Goal: Information Seeking & Learning: Learn about a topic

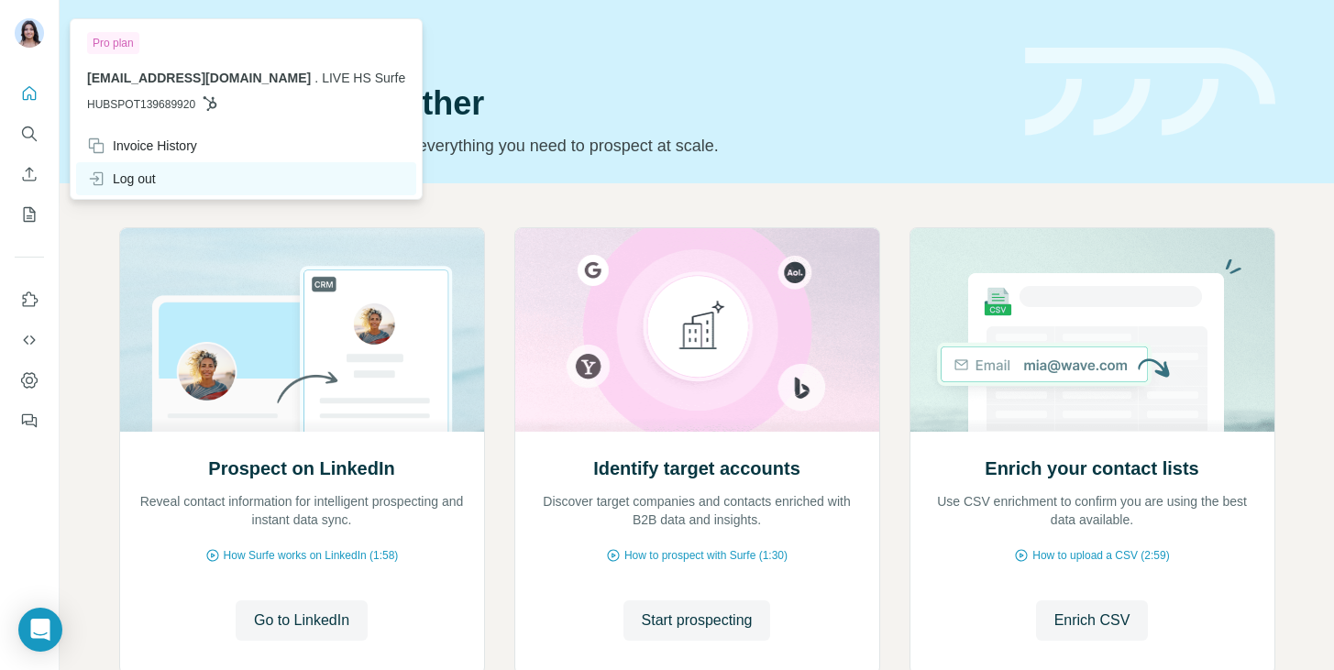
click at [132, 176] on div "Log out" at bounding box center [121, 179] width 69 height 18
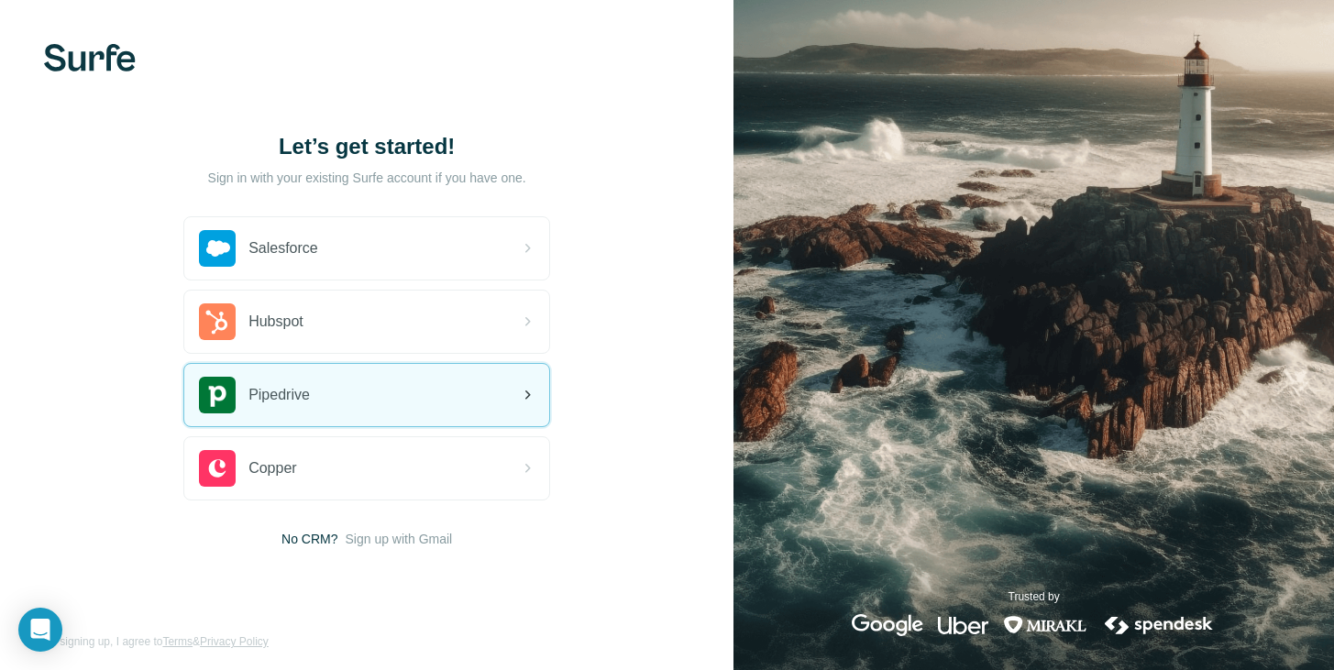
click at [288, 396] on span "Pipedrive" at bounding box center [278, 395] width 61 height 22
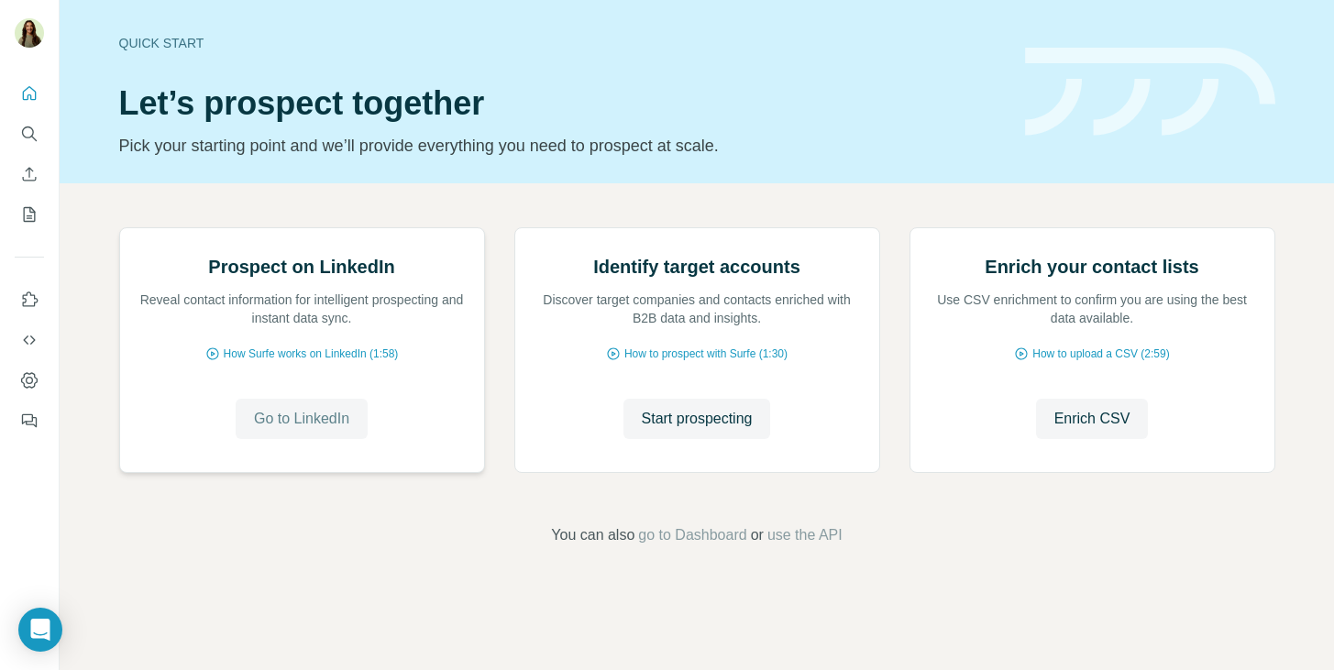
scroll to position [122, 0]
click at [308, 430] on span "Go to LinkedIn" at bounding box center [301, 419] width 95 height 22
click at [722, 430] on span "Start prospecting" at bounding box center [697, 419] width 111 height 22
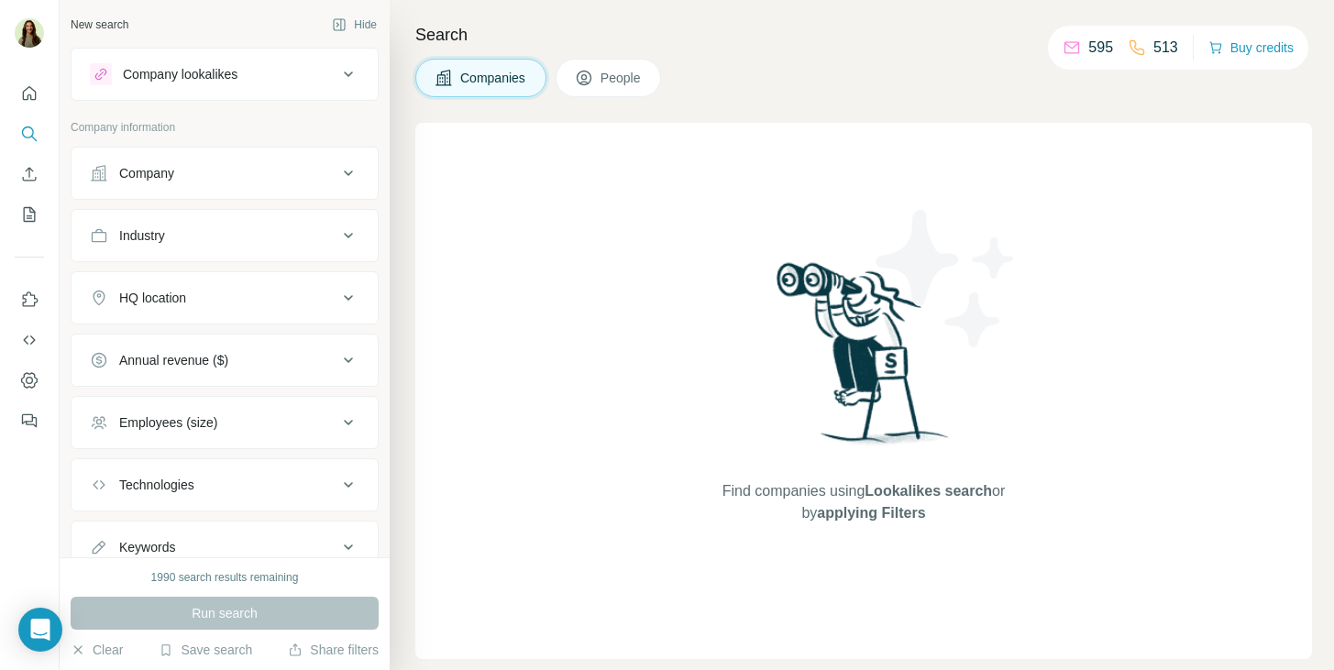
click at [220, 178] on div "Company" at bounding box center [214, 173] width 248 height 18
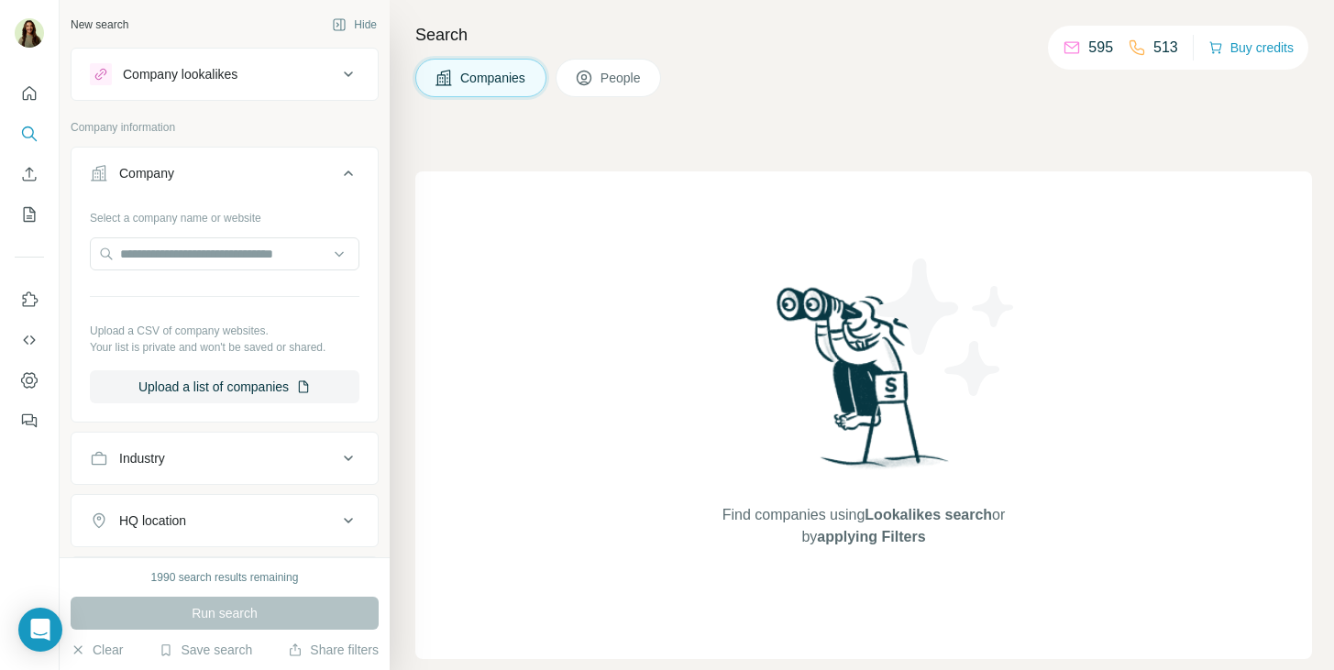
click at [210, 74] on div "Company lookalikes" at bounding box center [180, 74] width 115 height 18
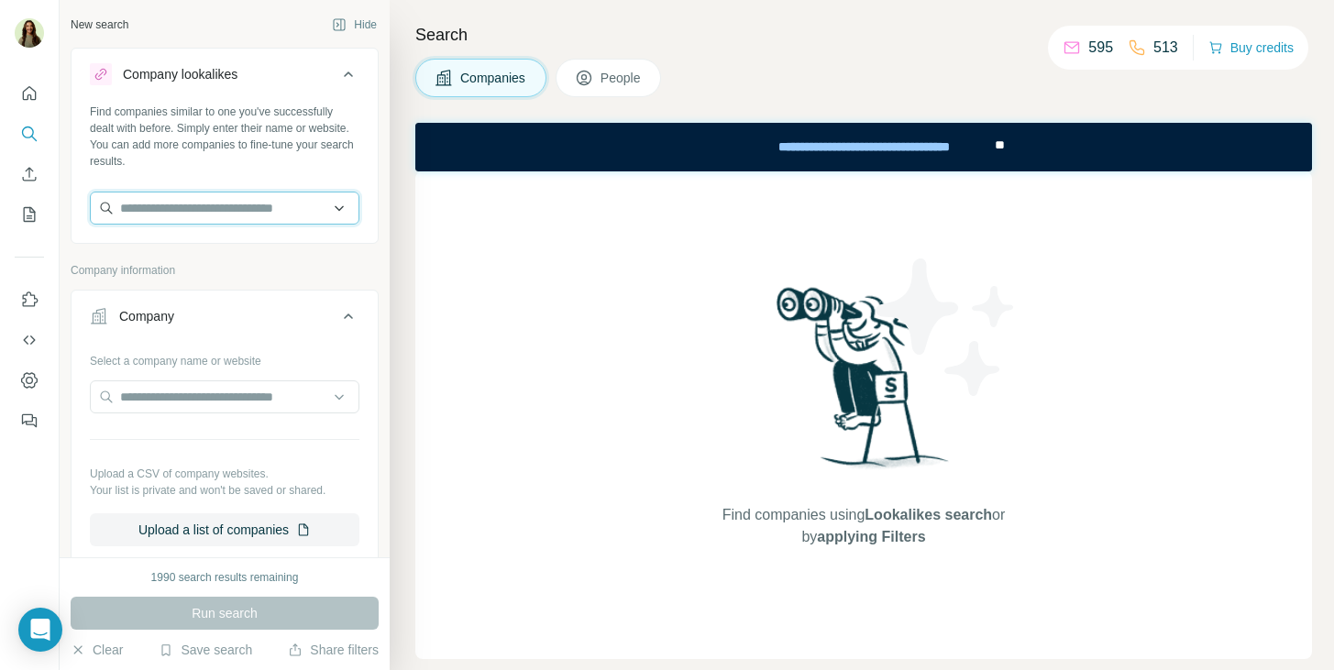
click at [197, 208] on input "text" at bounding box center [225, 208] width 270 height 33
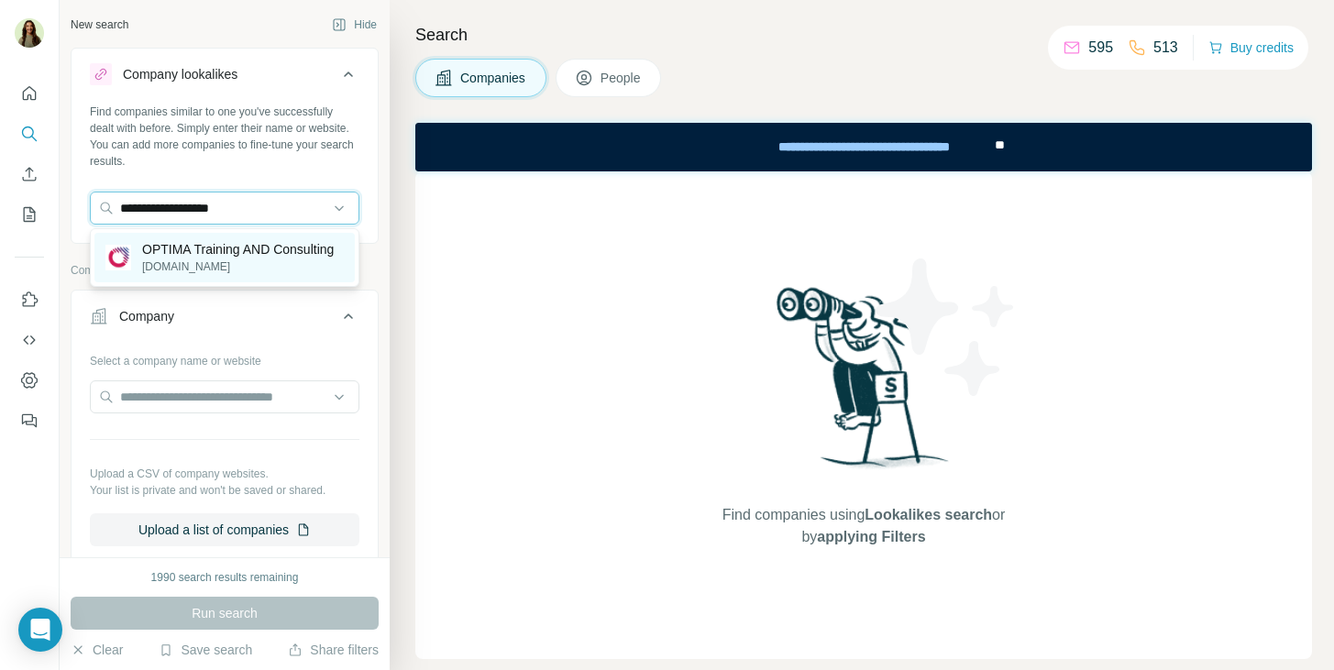
type input "**********"
click at [214, 251] on p "OPTIMA Training AND Consulting" at bounding box center [238, 249] width 192 height 18
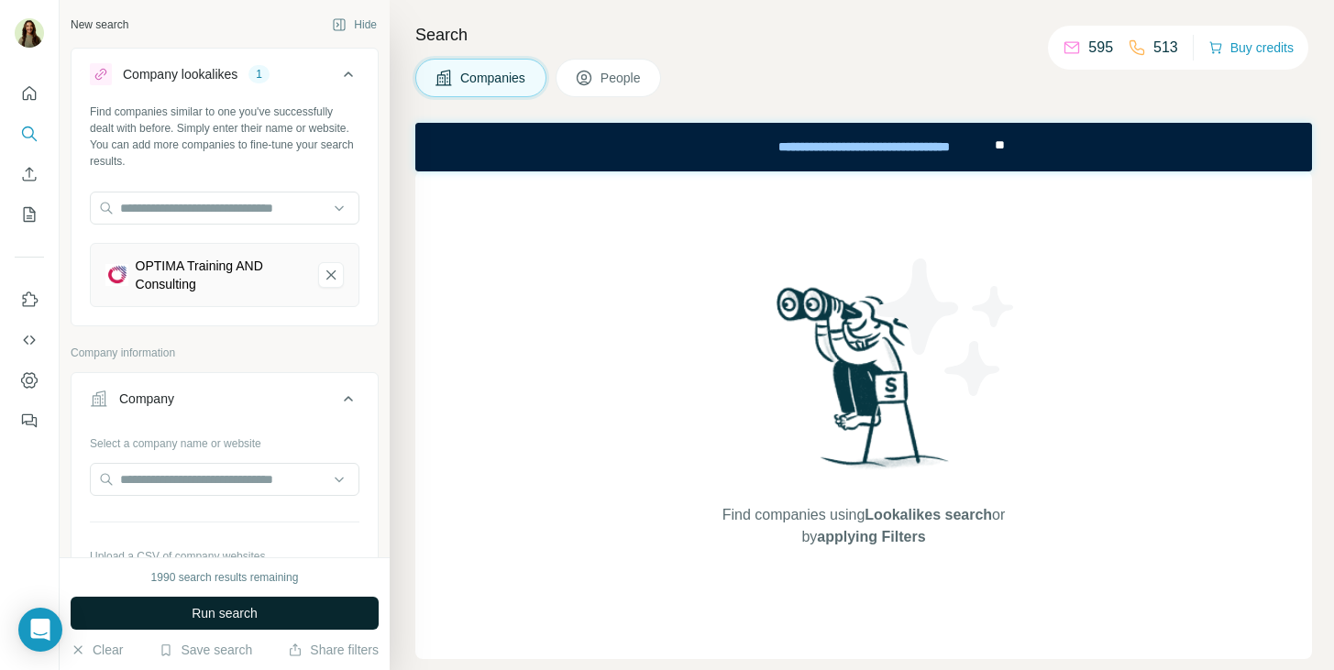
click at [182, 622] on button "Run search" at bounding box center [225, 613] width 308 height 33
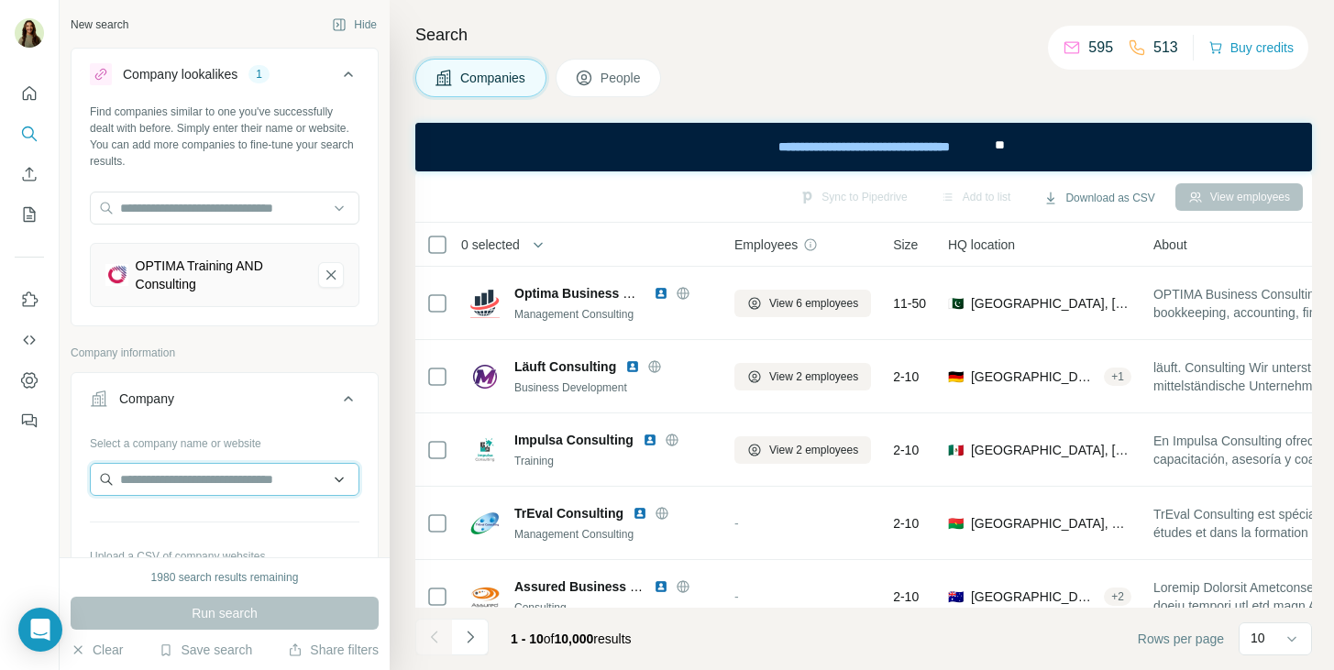
click at [192, 463] on input "text" at bounding box center [225, 479] width 270 height 33
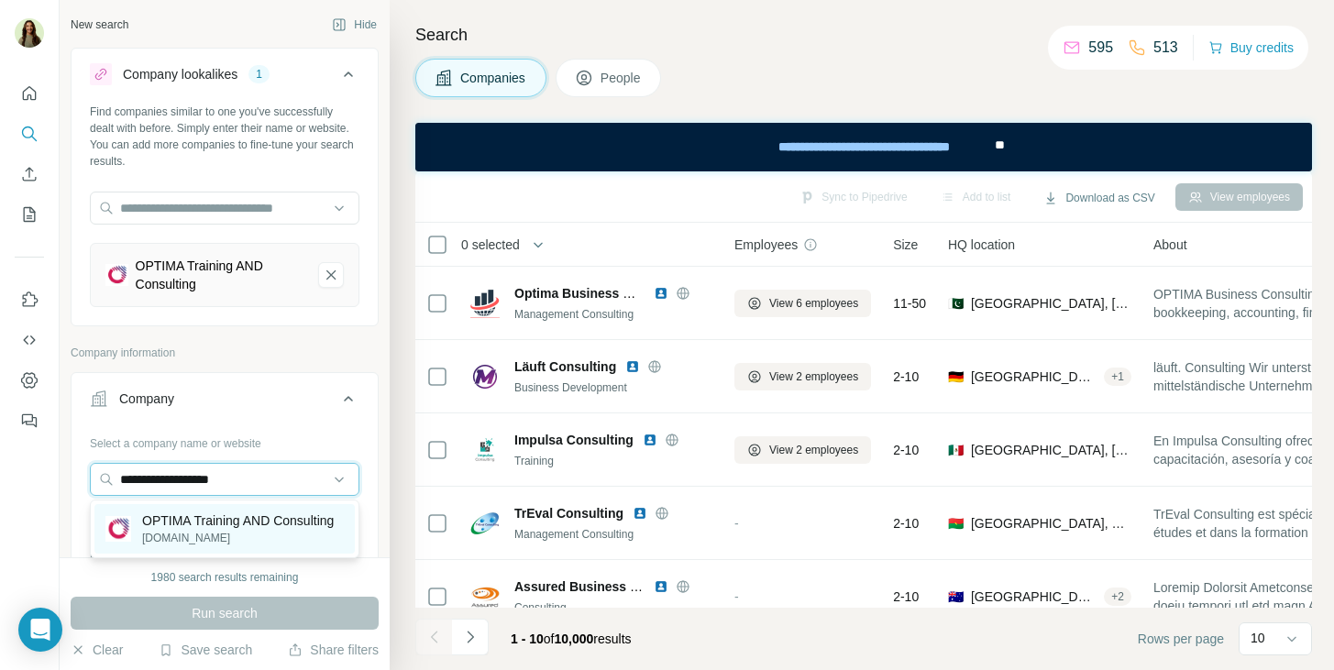
type input "**********"
click at [199, 530] on p "OPTIMA Training AND Consulting" at bounding box center [238, 521] width 192 height 18
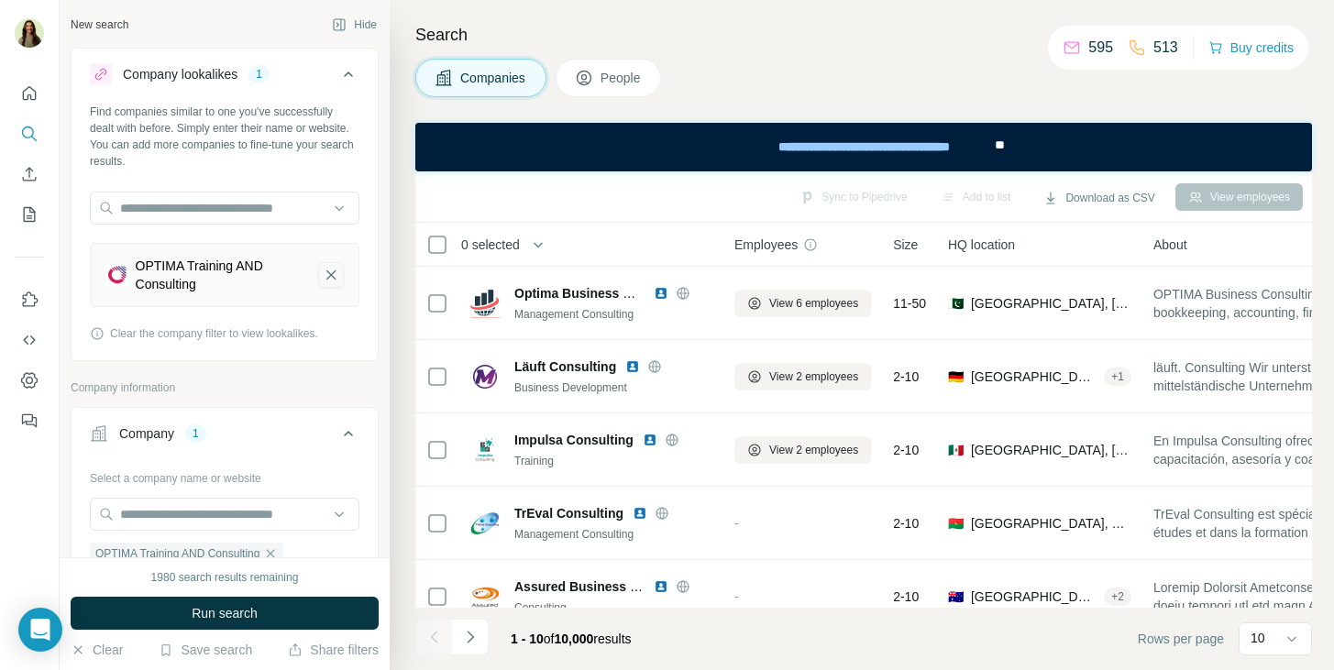
click at [336, 275] on icon "OPTIMA Training AND Consulting-remove-button" at bounding box center [331, 275] width 17 height 18
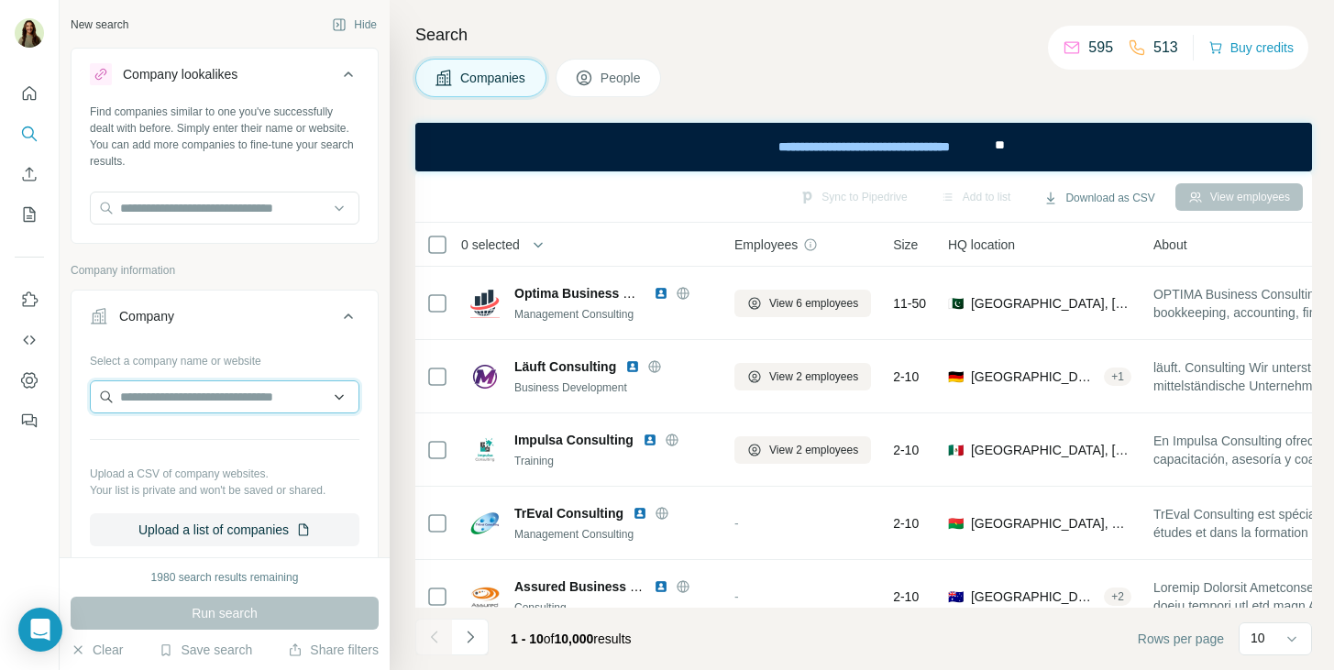
click at [195, 404] on input "text" at bounding box center [225, 396] width 270 height 33
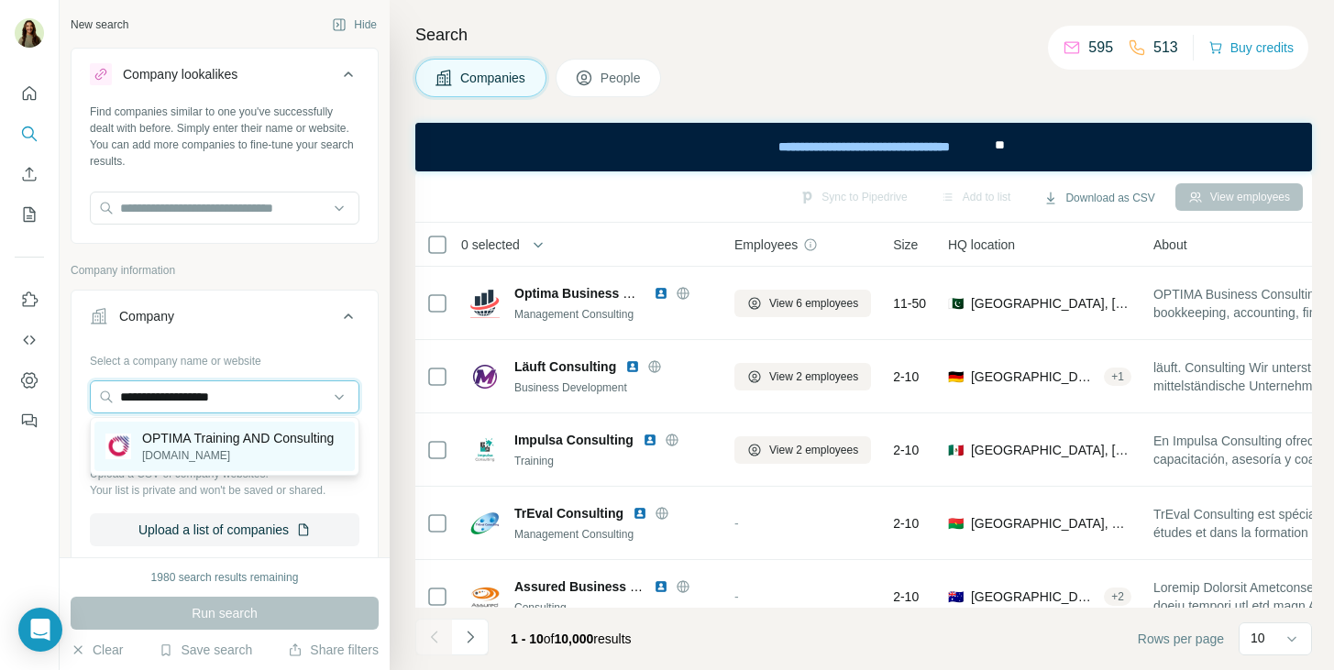
type input "**********"
click at [194, 439] on p "OPTIMA Training AND Consulting" at bounding box center [238, 438] width 192 height 18
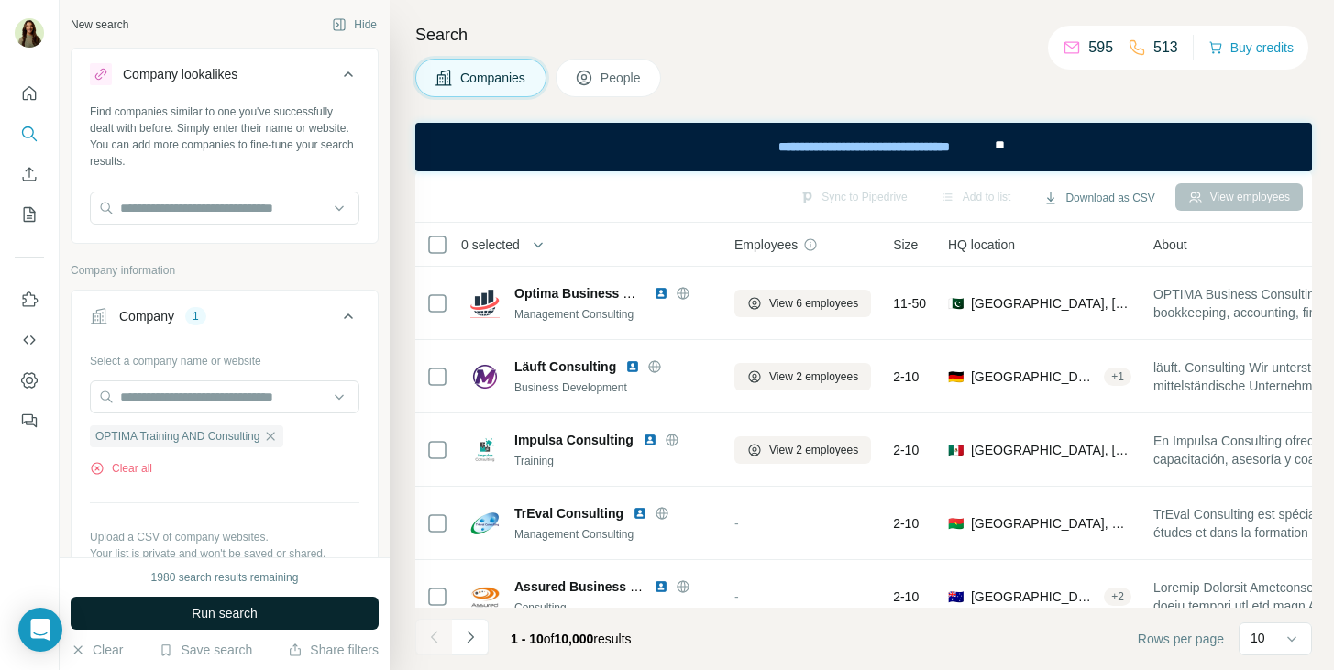
click at [194, 602] on button "Run search" at bounding box center [225, 613] width 308 height 33
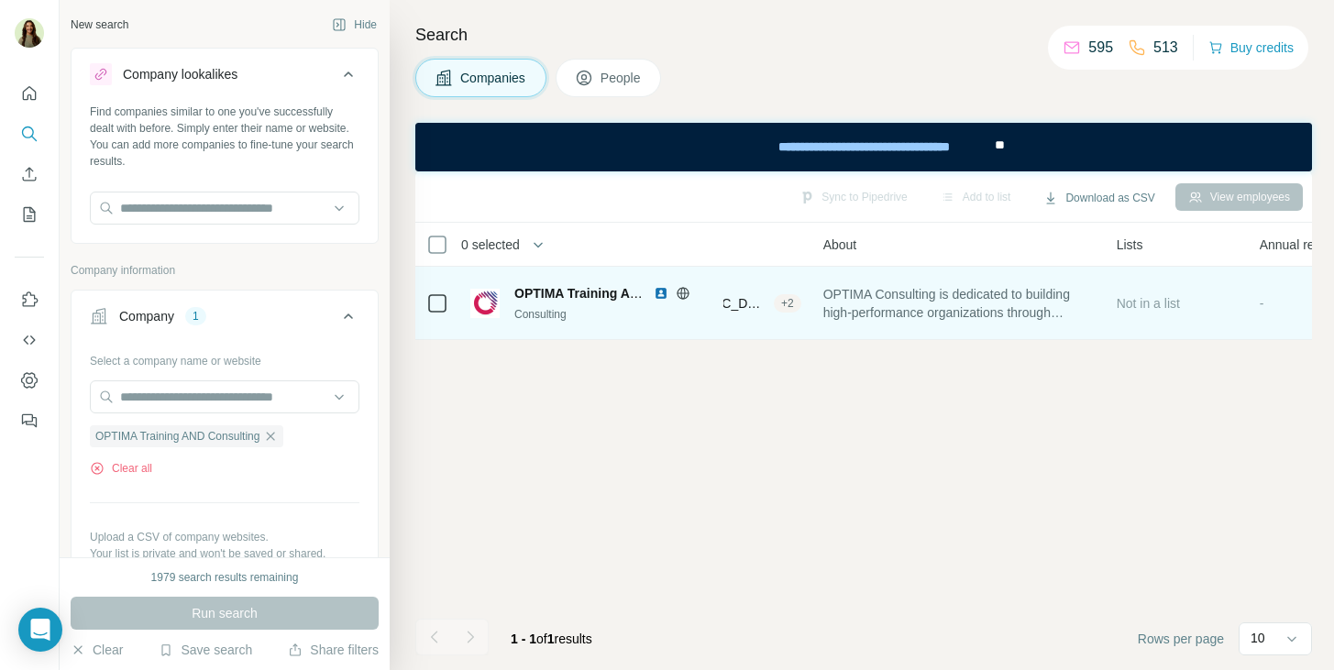
scroll to position [0, 182]
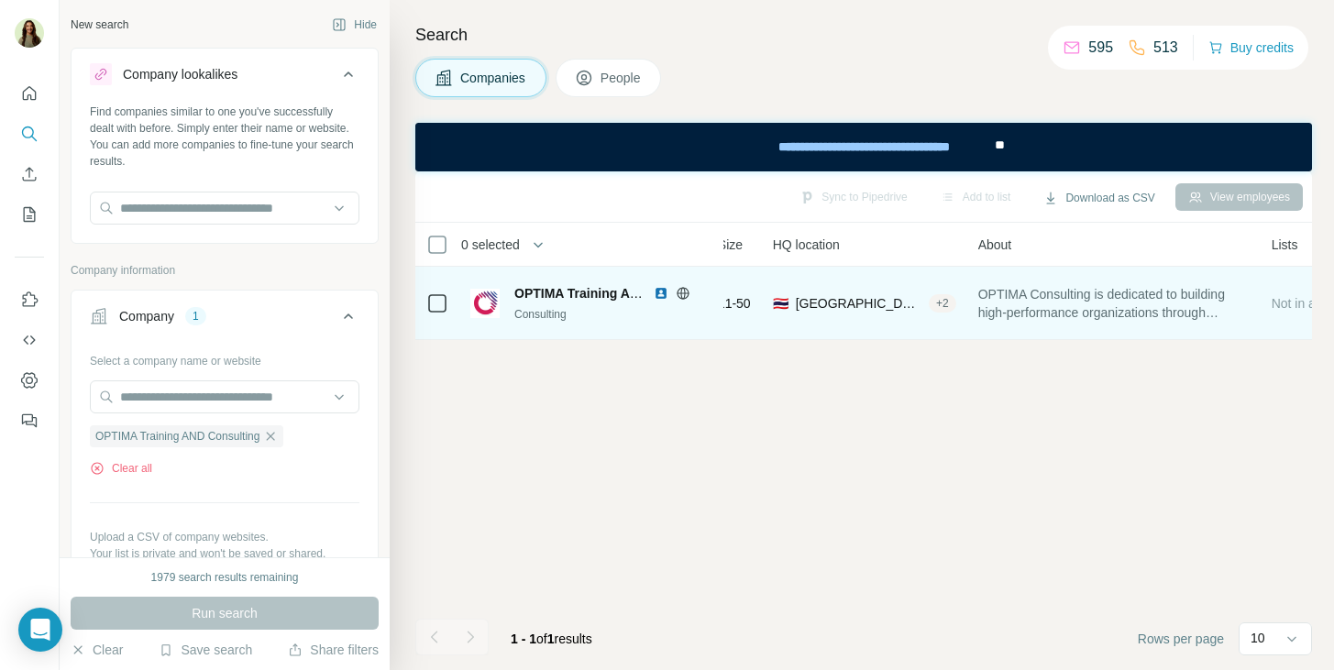
click at [606, 289] on span "OPTIMA Training AND Consulting" at bounding box center [616, 293] width 204 height 15
click at [543, 293] on span "OPTIMA Training AND Consulting" at bounding box center [616, 293] width 204 height 15
click at [474, 295] on img at bounding box center [484, 303] width 29 height 29
click at [943, 299] on div "🇹🇭 [GEOGRAPHIC_DATA], [GEOGRAPHIC_DATA] + 2" at bounding box center [864, 303] width 183 height 50
click at [1122, 282] on div "OPTIMA Consulting is dedicated to building high-performance organizations throu…" at bounding box center [1113, 303] width 271 height 50
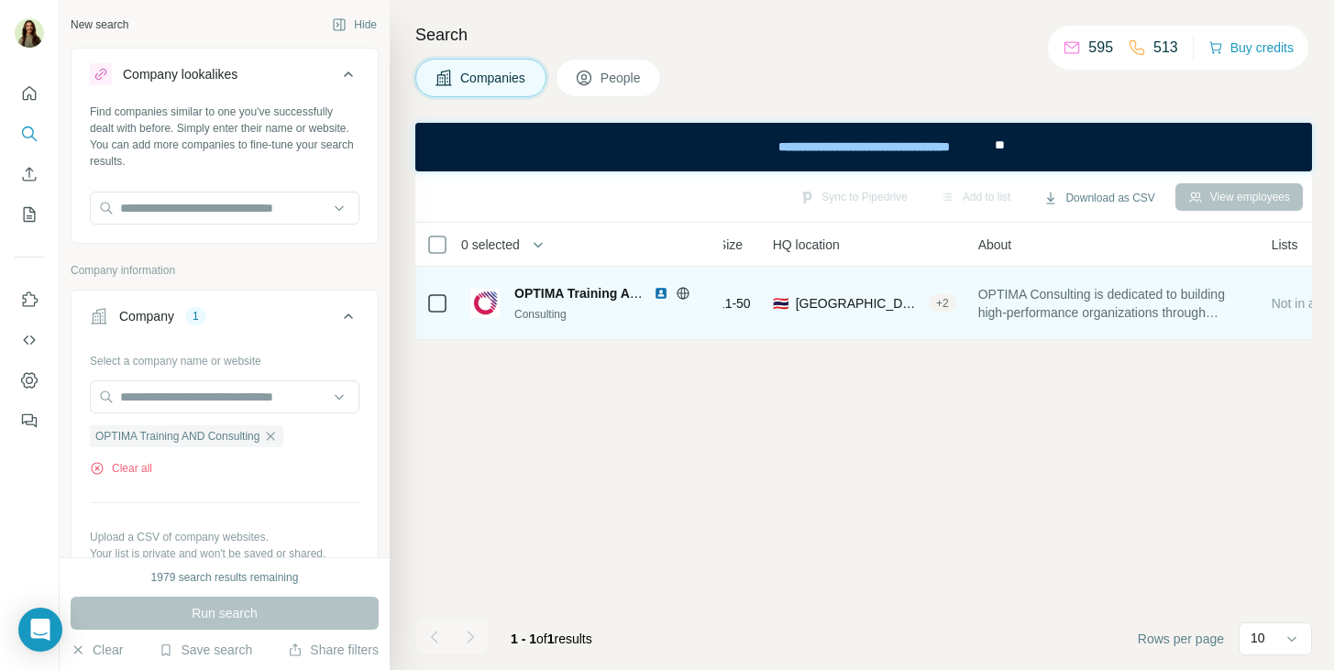
click at [941, 331] on td "🇹🇭 [GEOGRAPHIC_DATA], [GEOGRAPHIC_DATA] + 2" at bounding box center [864, 303] width 205 height 73
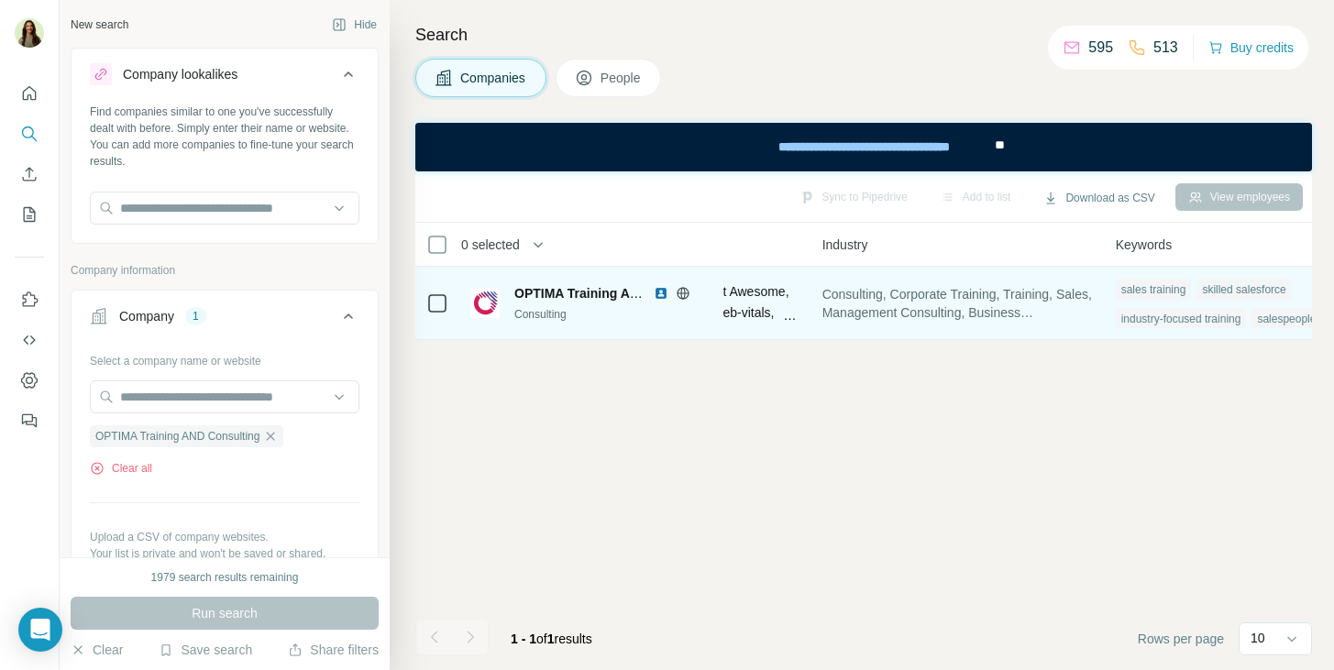
scroll to position [0, 1284]
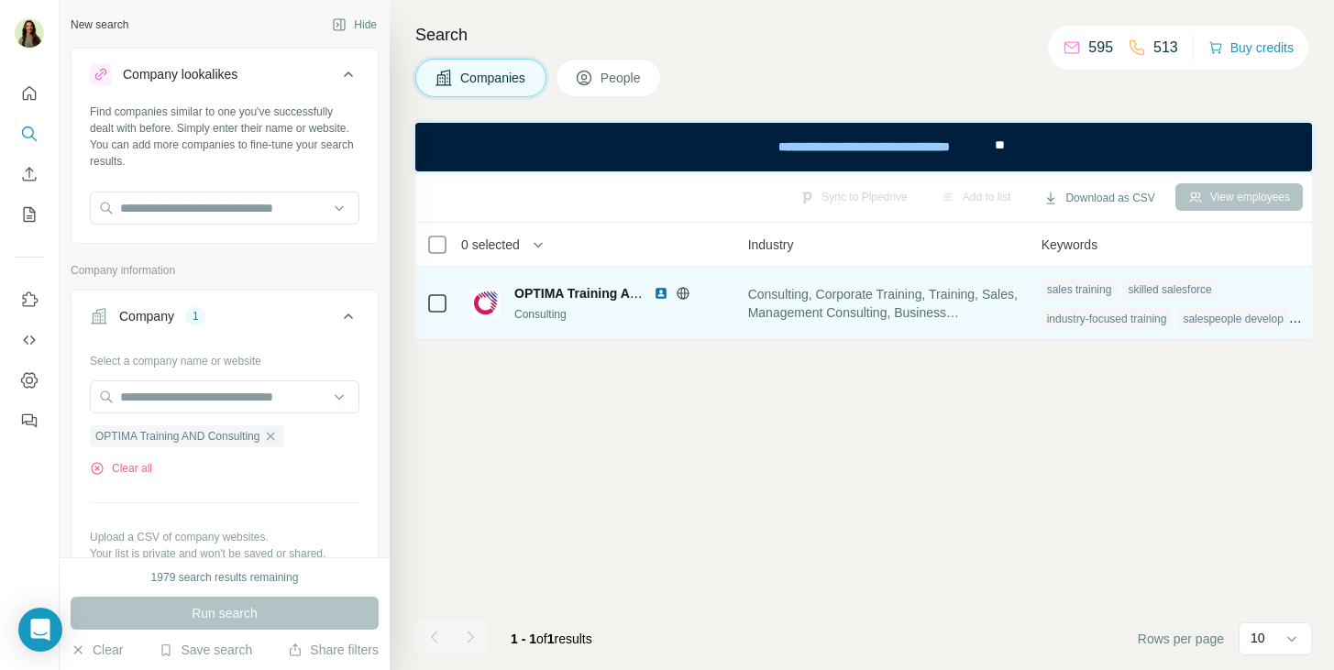
click at [1173, 311] on div "industry-focused training" at bounding box center [1106, 319] width 131 height 22
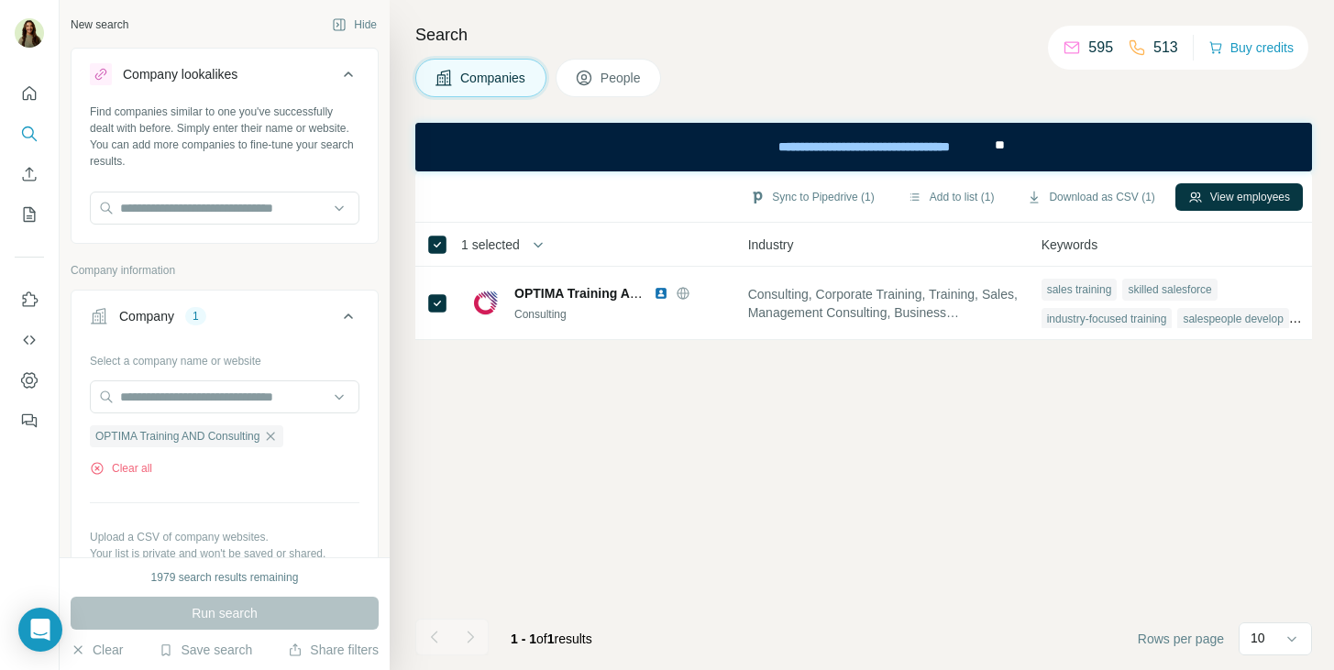
click at [598, 96] on button "People" at bounding box center [609, 78] width 106 height 39
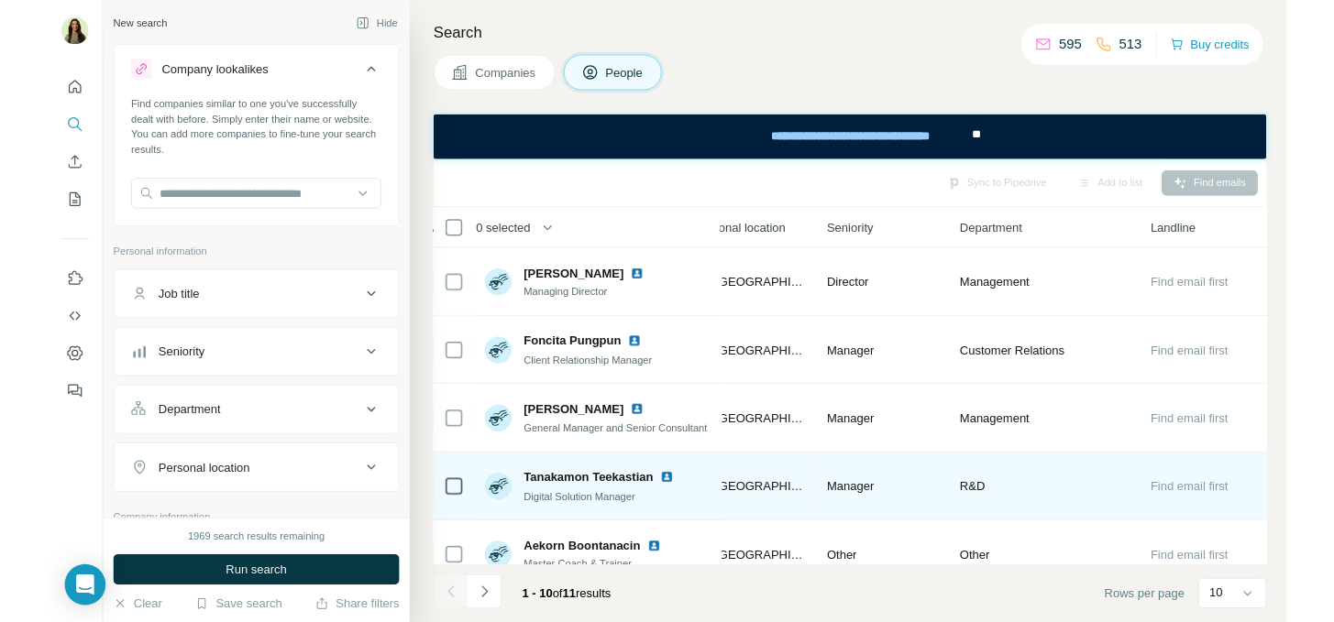
scroll to position [0, 680]
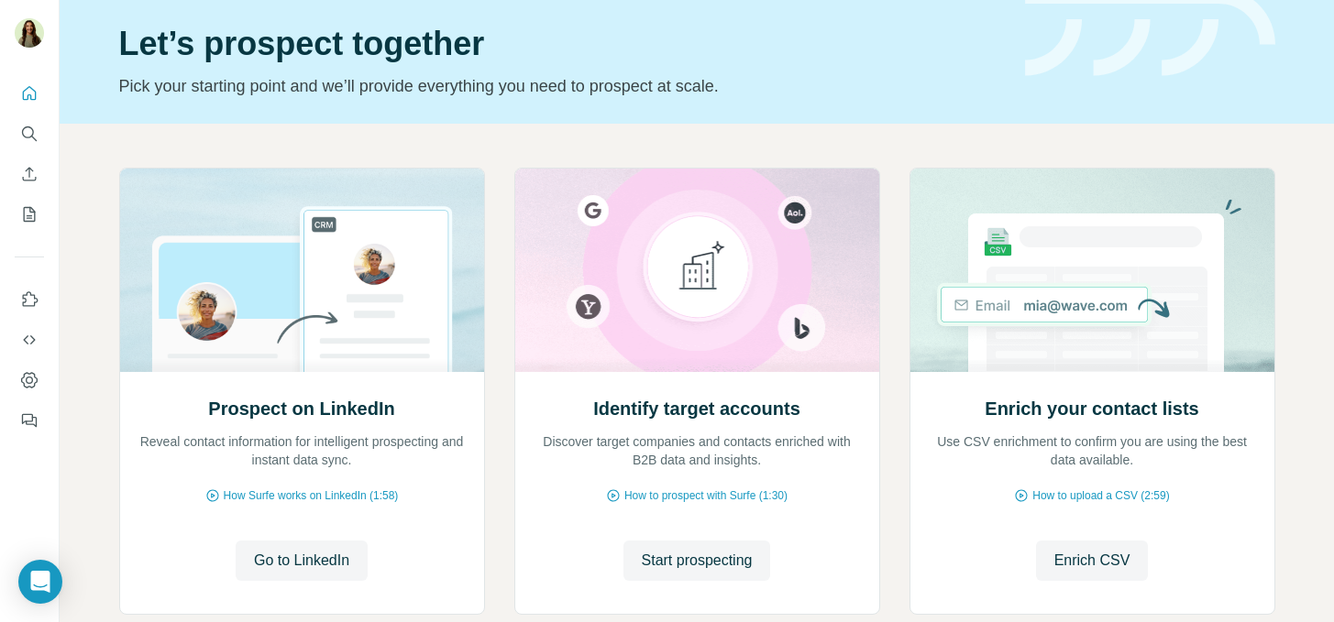
scroll to position [88, 0]
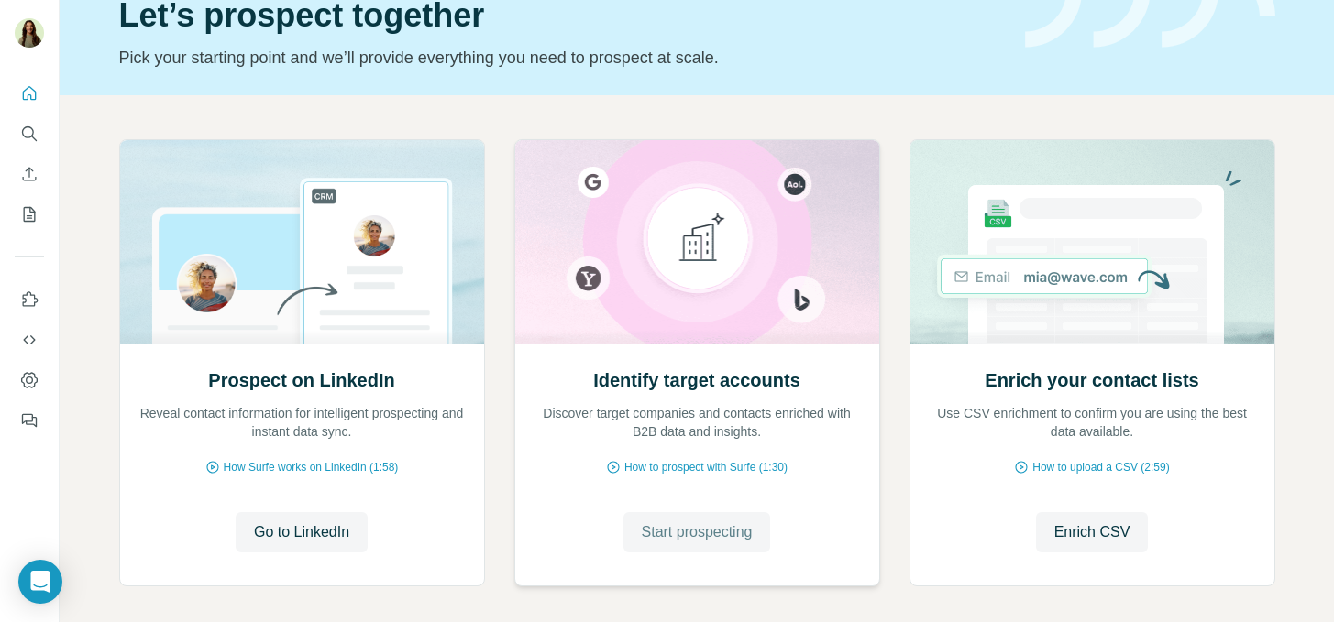
click at [696, 523] on span "Start prospecting" at bounding box center [697, 533] width 111 height 22
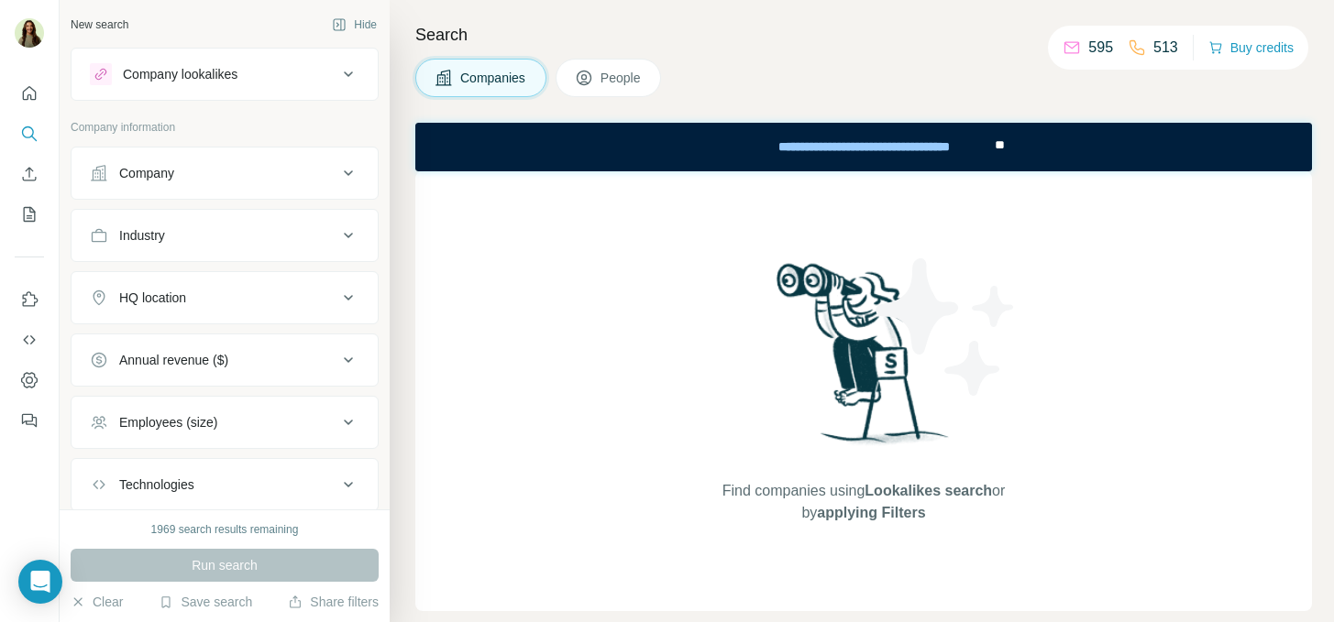
click at [197, 86] on button "Company lookalikes" at bounding box center [225, 74] width 306 height 44
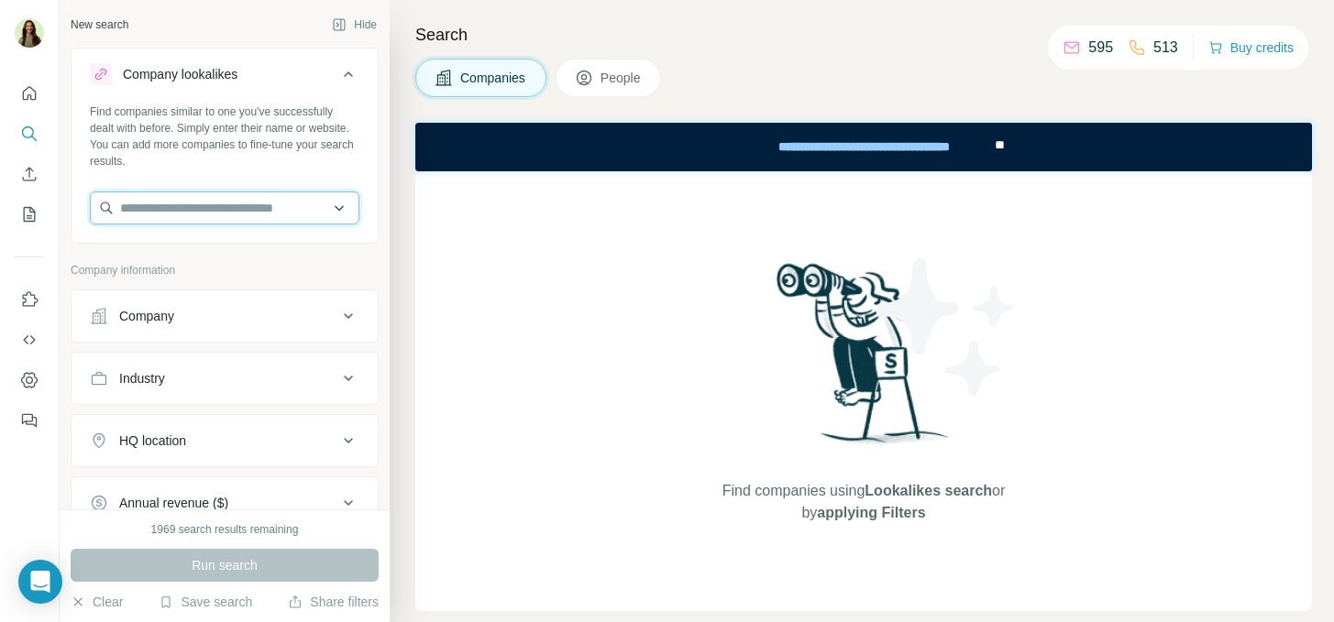
click at [181, 206] on input "text" at bounding box center [225, 208] width 270 height 33
click at [424, 381] on div "Find companies using Lookalikes search or by applying Filters" at bounding box center [863, 391] width 897 height 440
click at [184, 215] on input "text" at bounding box center [225, 208] width 270 height 33
click at [353, 174] on div "Find companies similar to one you've successfully dealt with before. Simply ent…" at bounding box center [225, 172] width 306 height 136
click at [295, 199] on input "text" at bounding box center [225, 208] width 270 height 33
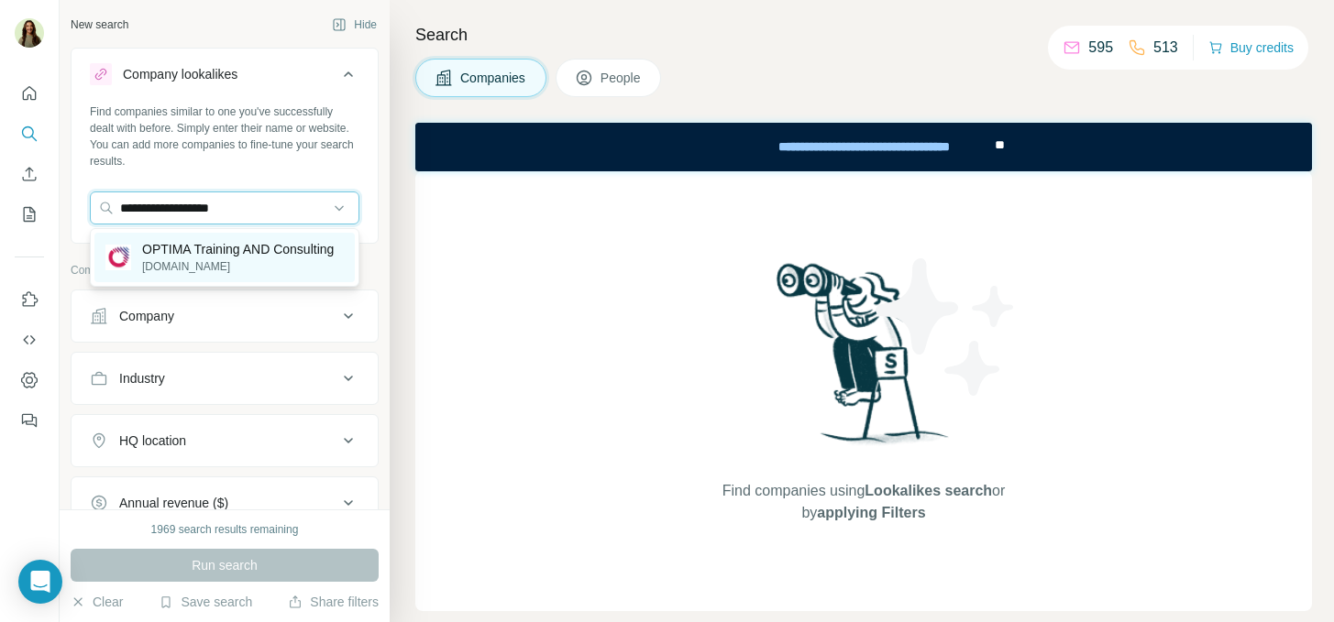
type input "**********"
click at [257, 252] on p "OPTIMA Training AND Consulting" at bounding box center [238, 249] width 192 height 18
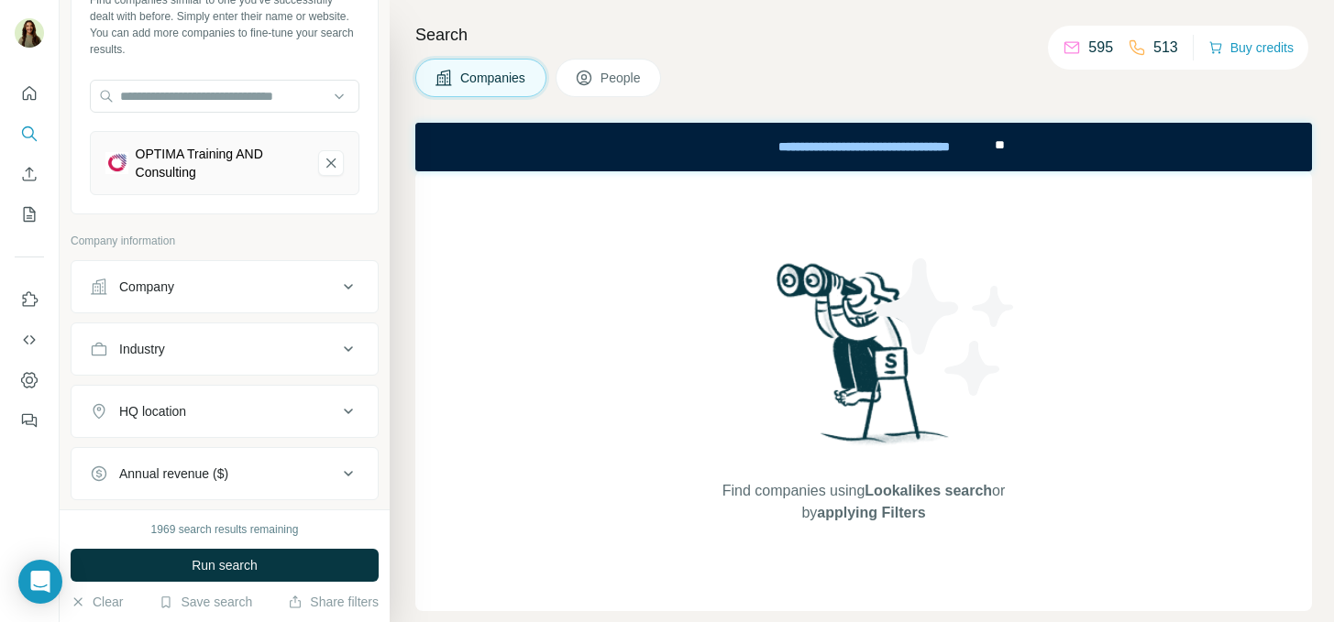
scroll to position [182, 0]
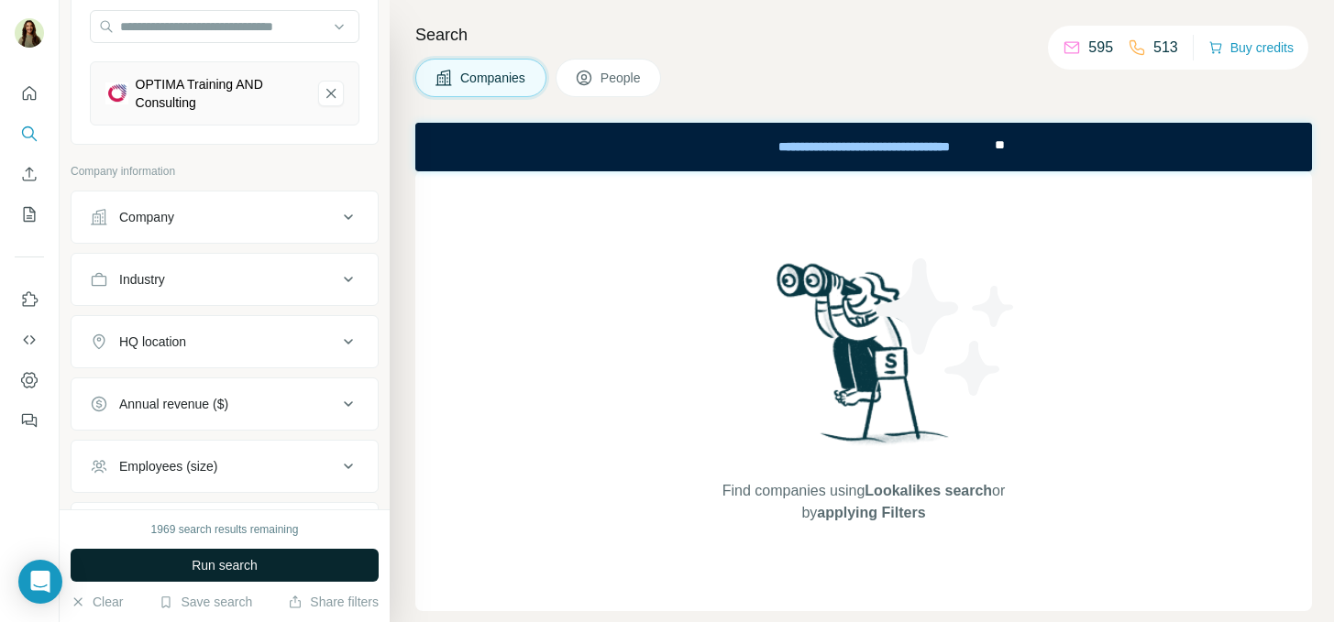
click at [182, 567] on button "Run search" at bounding box center [225, 565] width 308 height 33
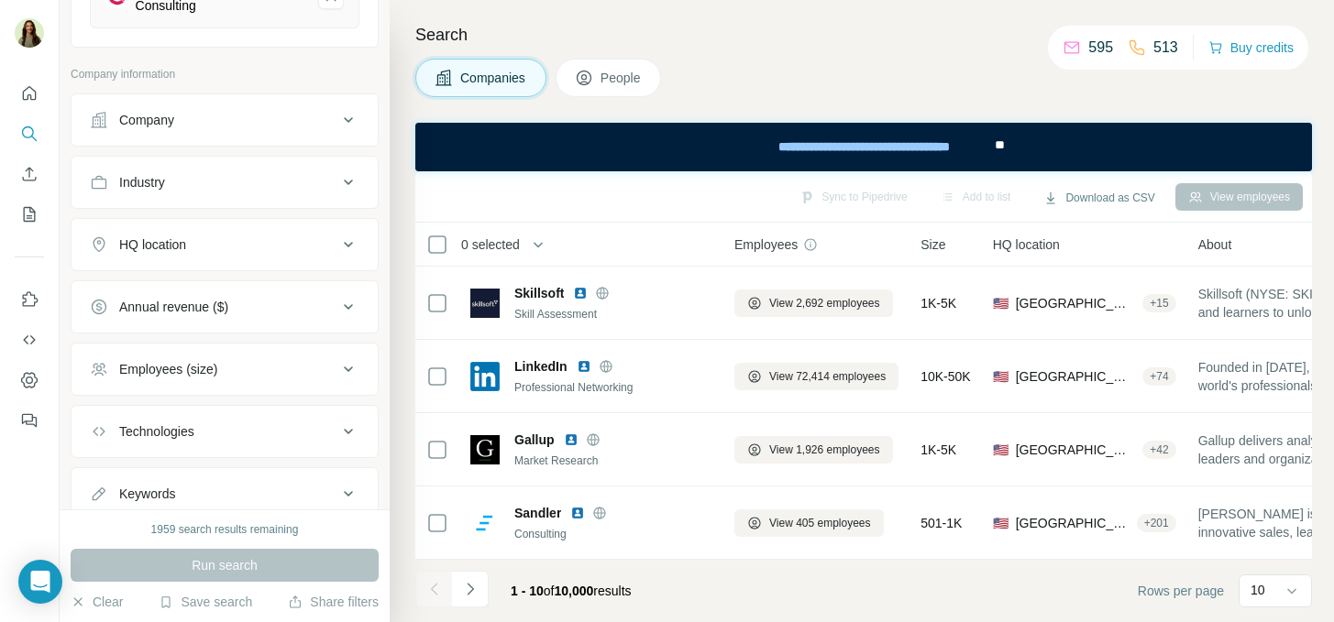
scroll to position [0, 0]
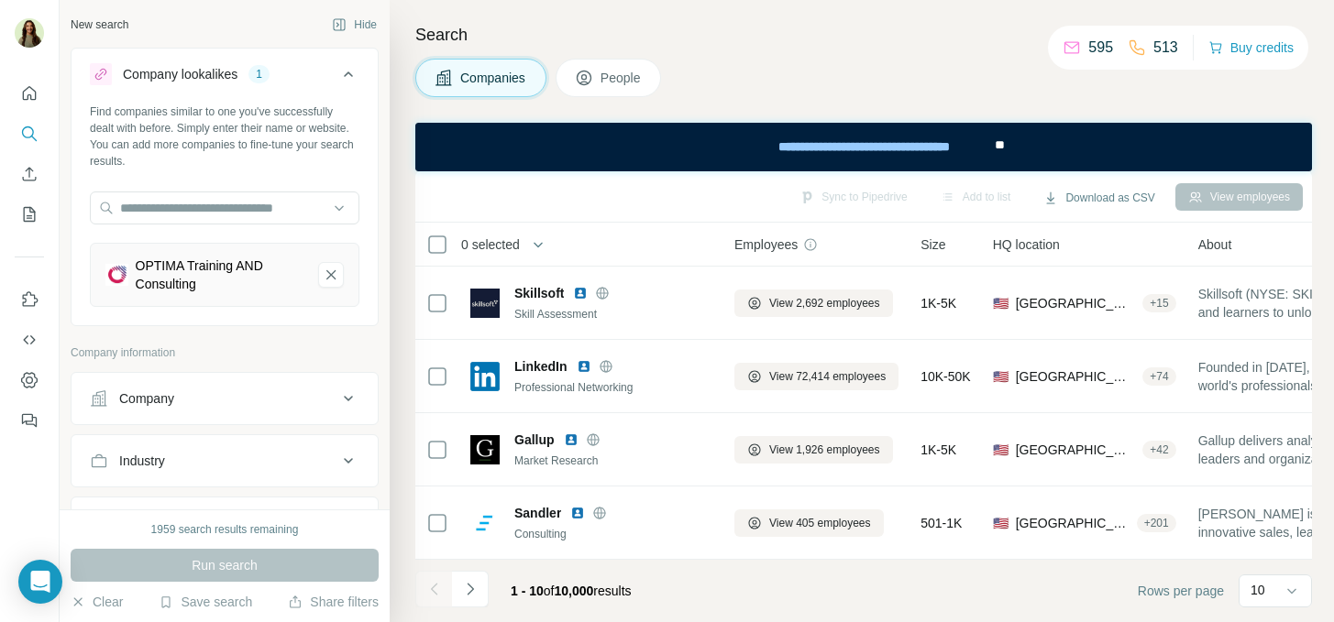
click at [250, 320] on div "Find companies similar to one you've successfully dealt with before. Simply ent…" at bounding box center [225, 213] width 306 height 218
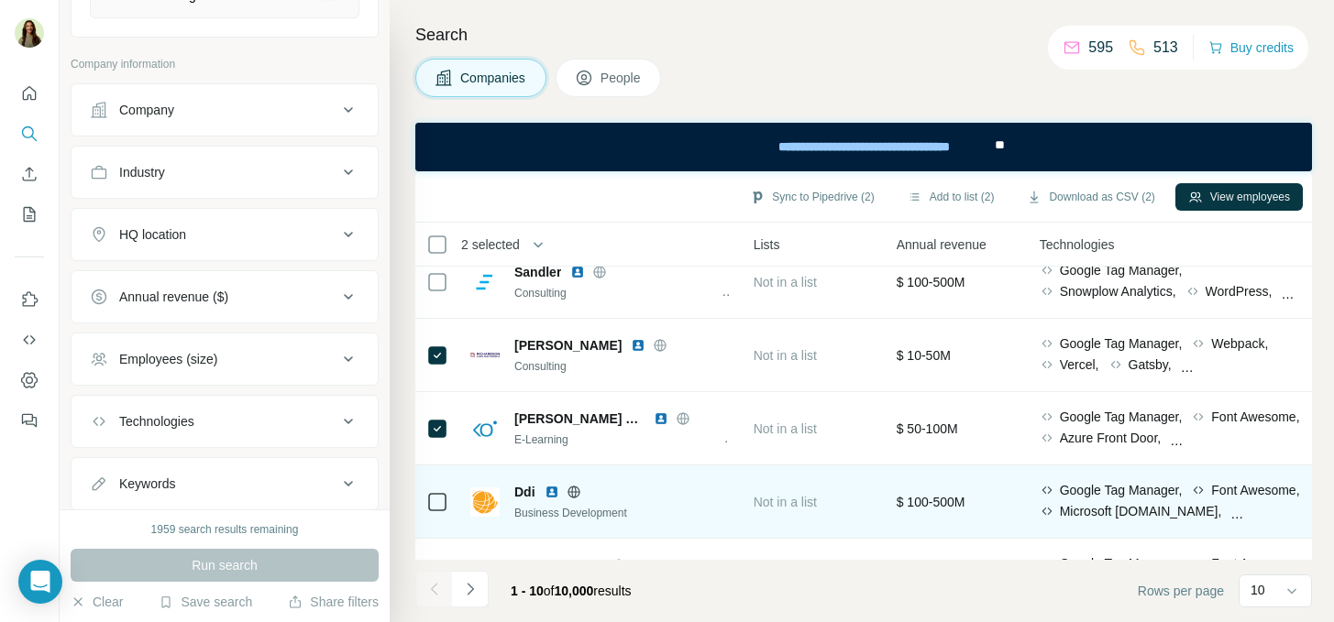
scroll to position [278, 738]
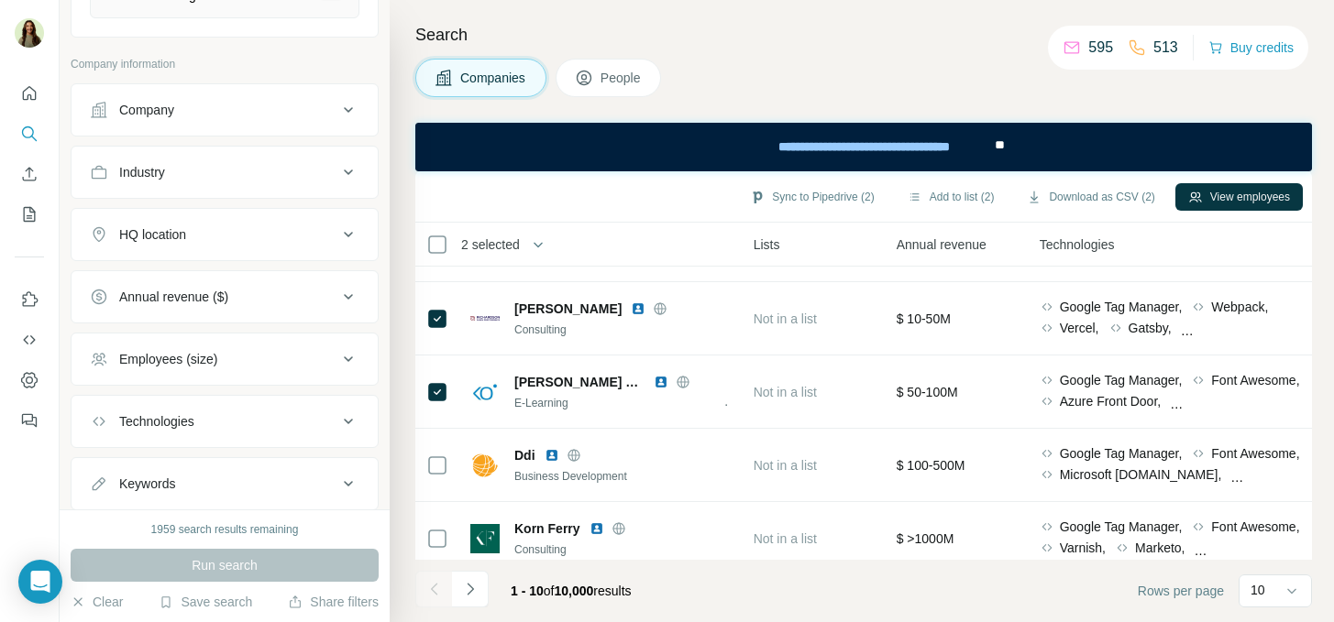
click at [626, 82] on span "People" at bounding box center [621, 78] width 42 height 18
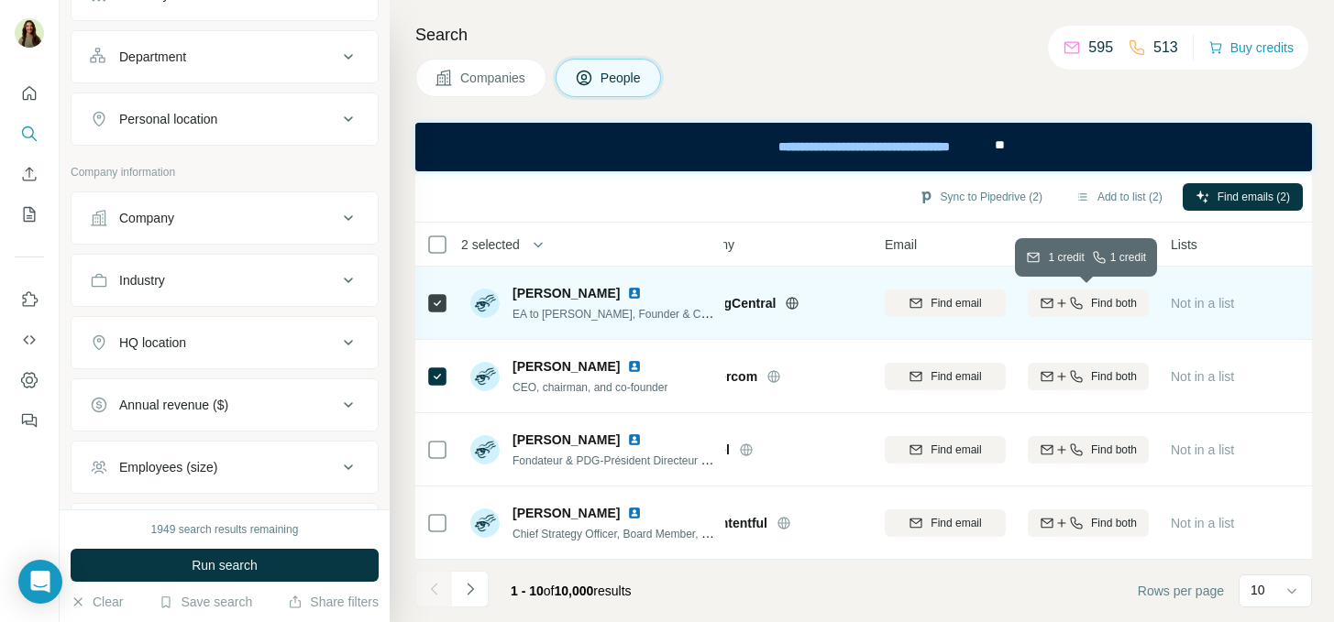
click at [1040, 298] on icon "button" at bounding box center [1047, 303] width 15 height 15
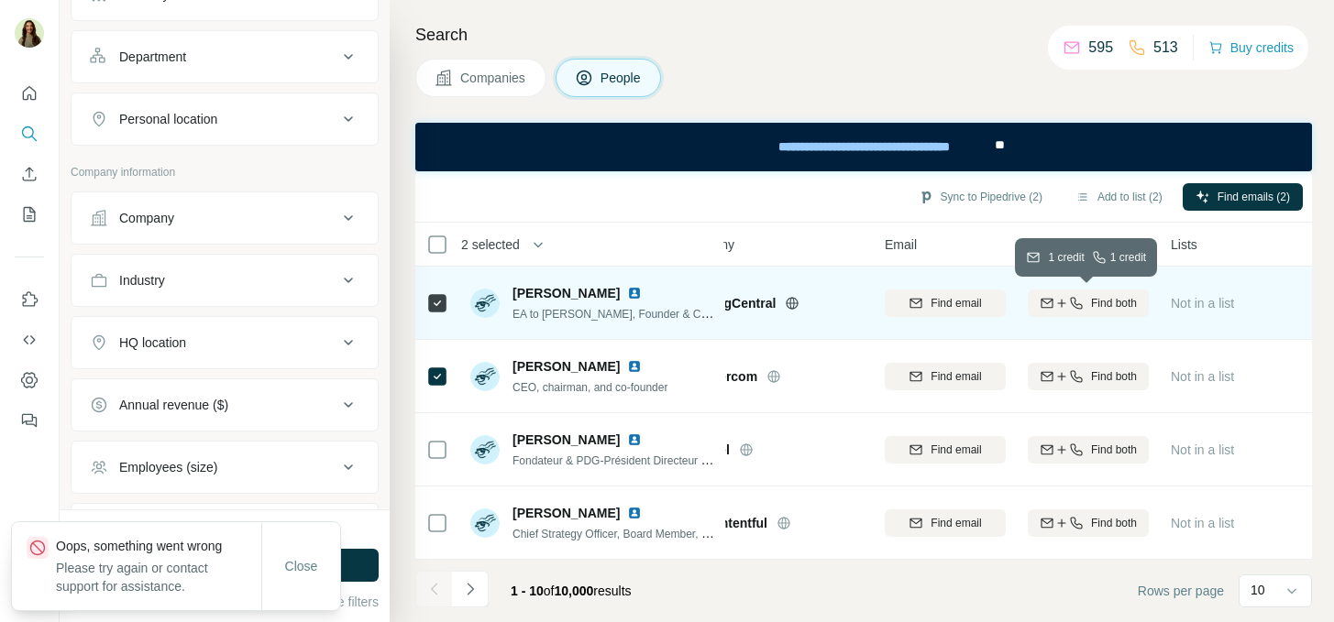
click at [1063, 309] on icon "button" at bounding box center [1061, 303] width 15 height 15
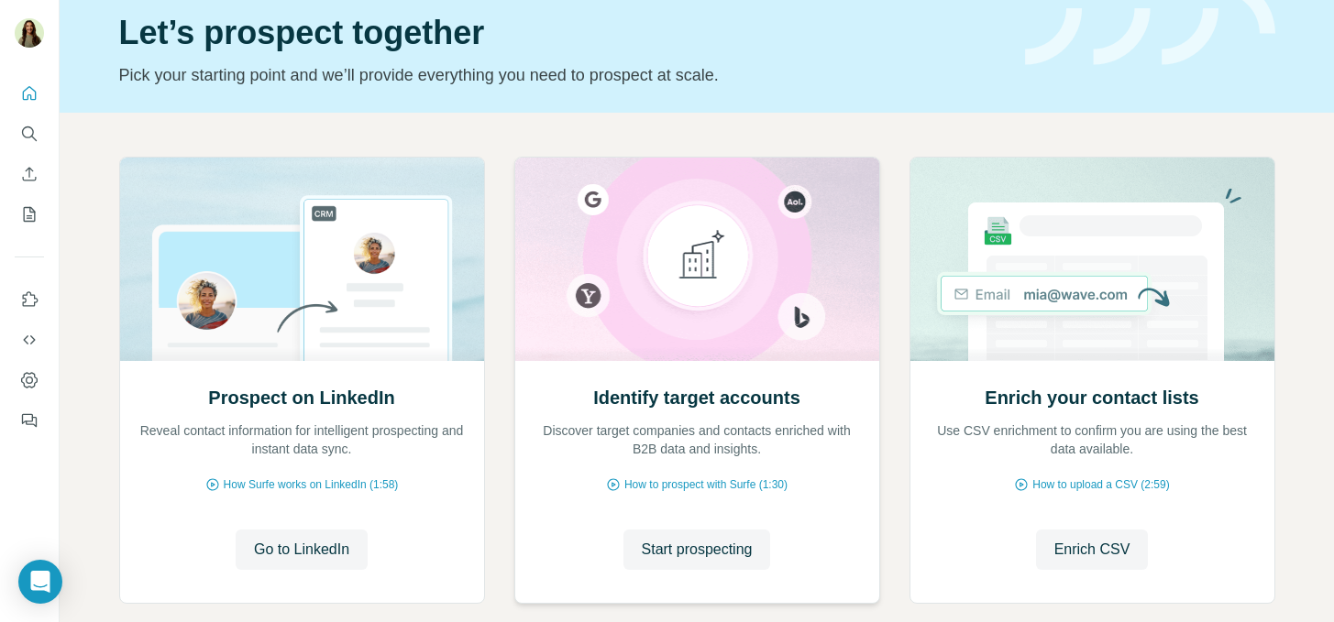
scroll to position [80, 0]
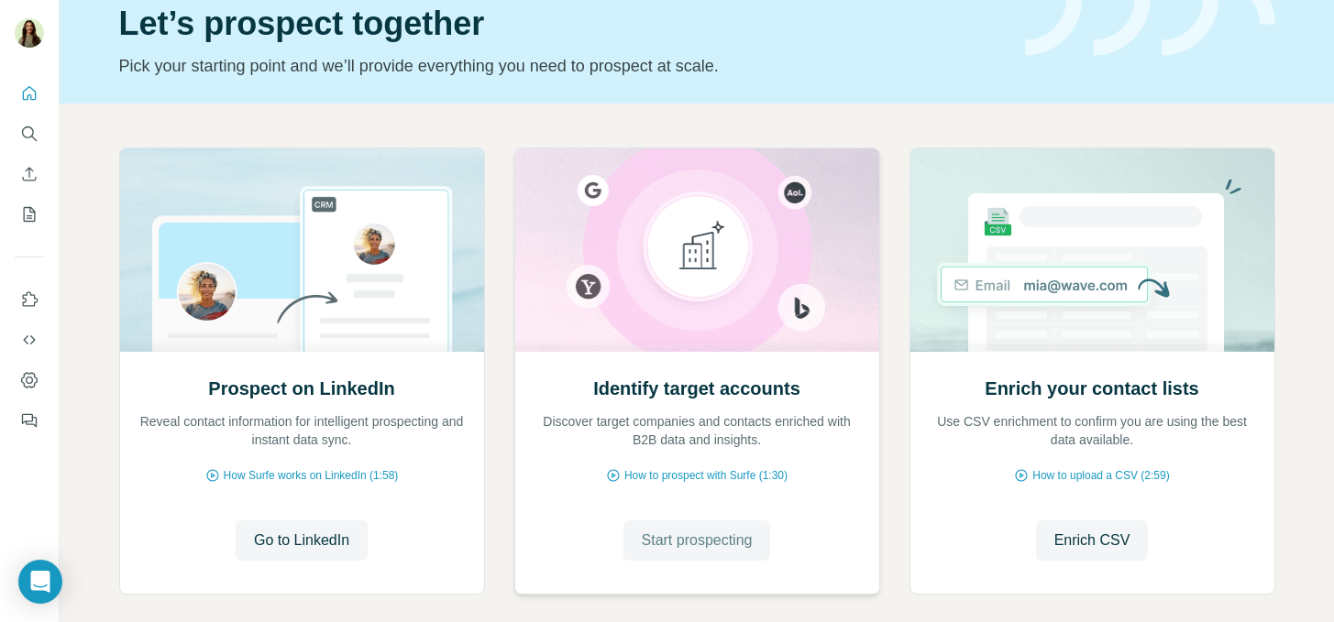
click at [662, 542] on span "Start prospecting" at bounding box center [697, 541] width 111 height 22
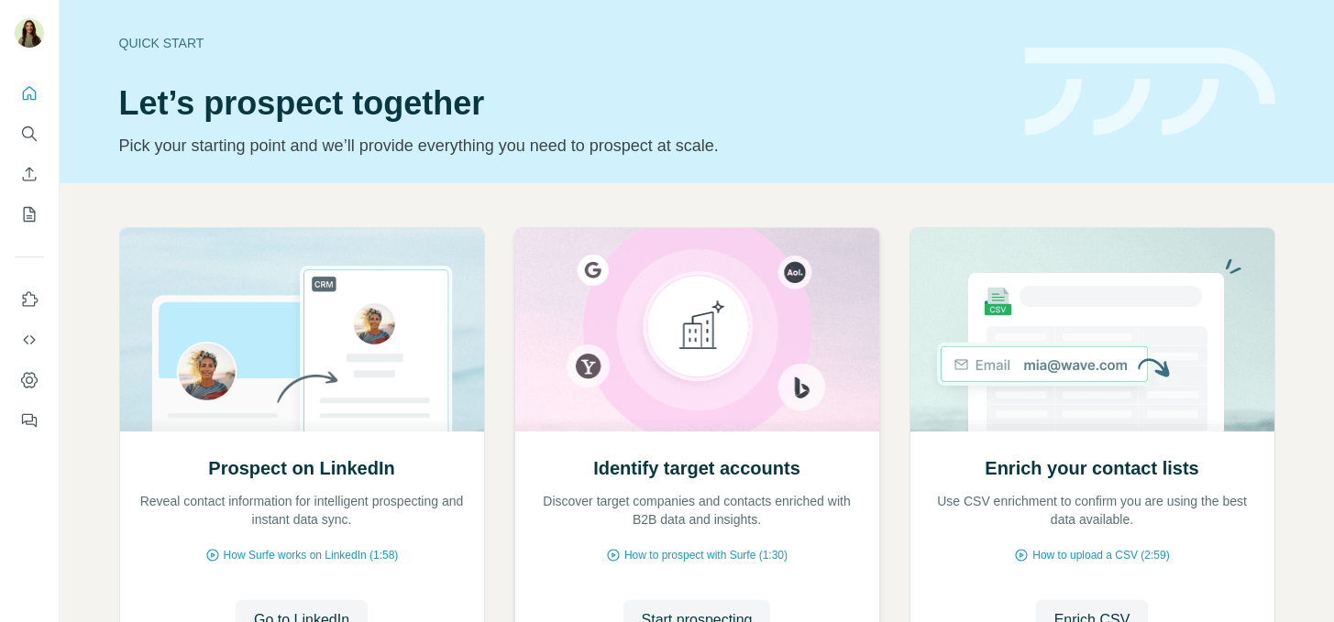
scroll to position [170, 0]
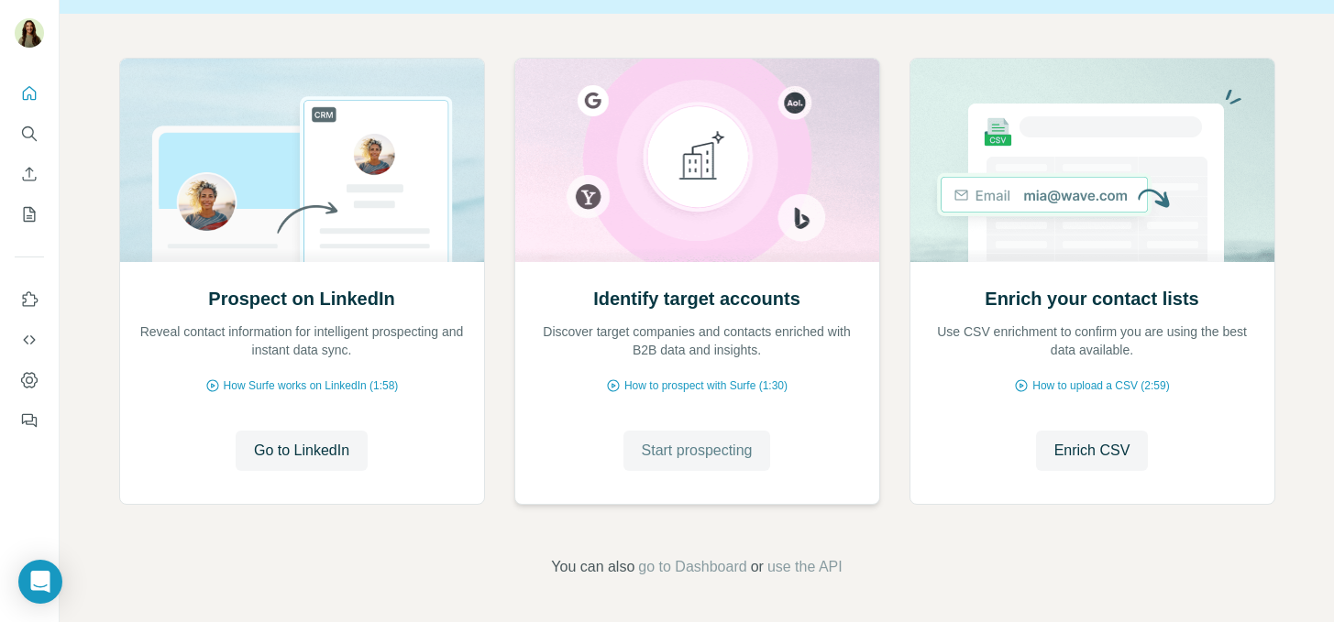
click at [736, 456] on span "Start prospecting" at bounding box center [697, 451] width 111 height 22
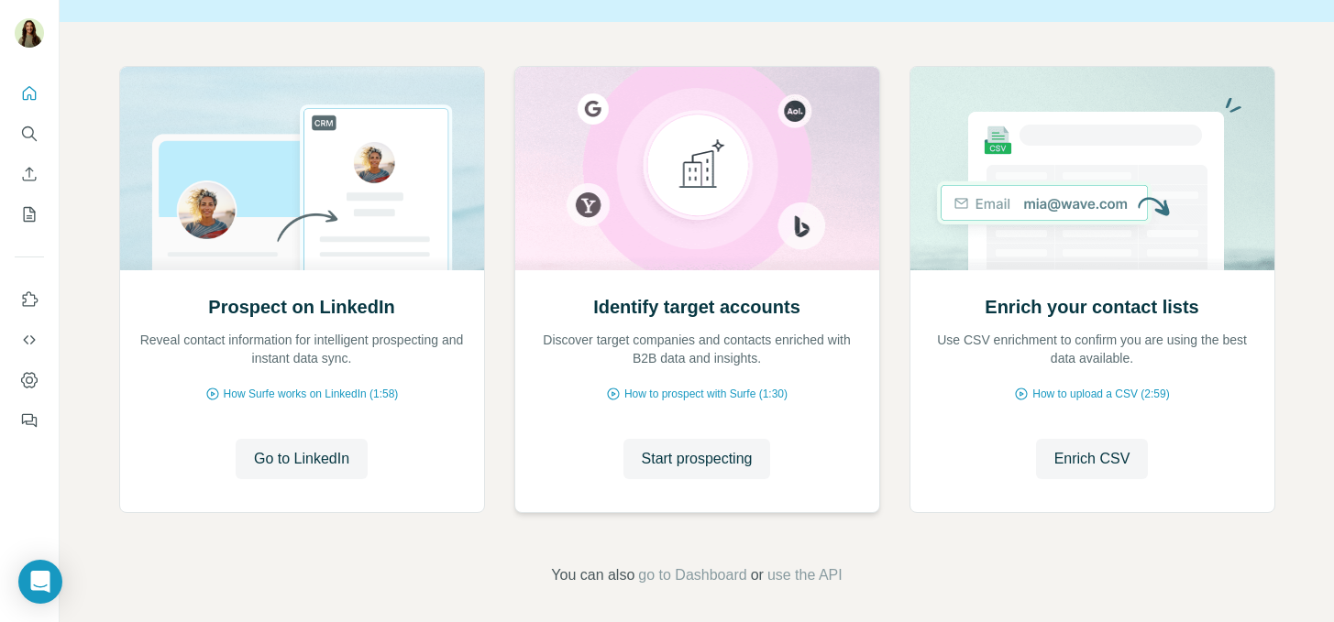
scroll to position [170, 0]
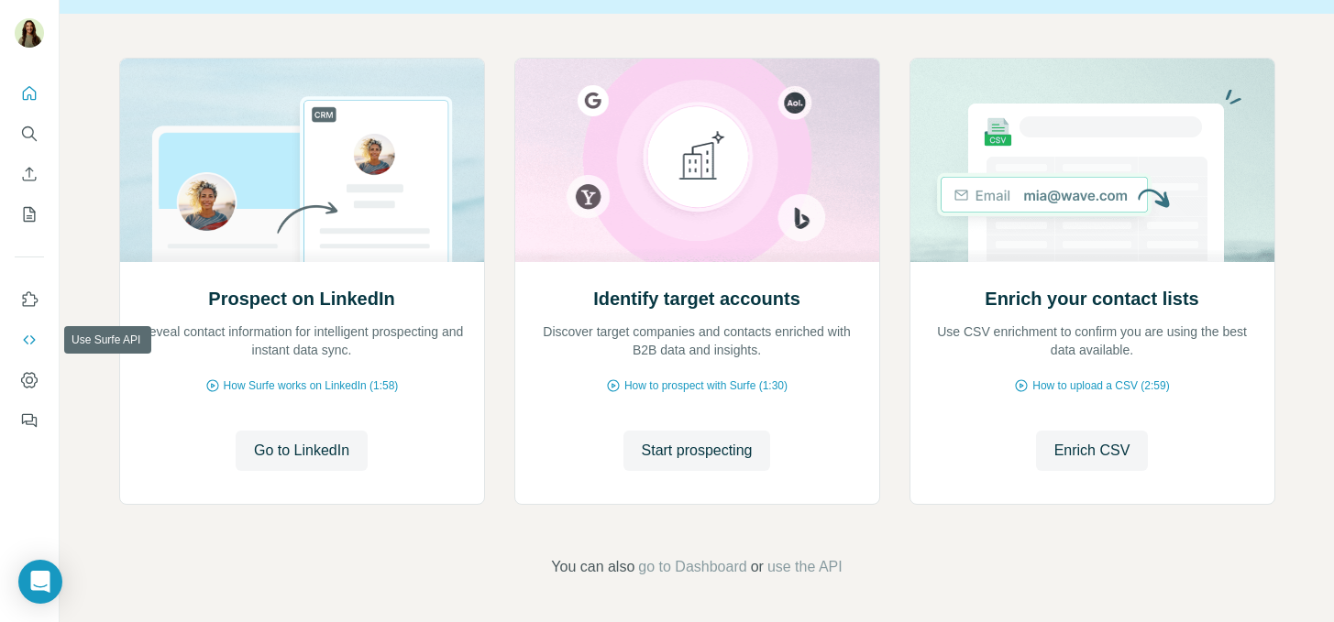
click at [28, 346] on icon "Use Surfe API" at bounding box center [29, 340] width 18 height 18
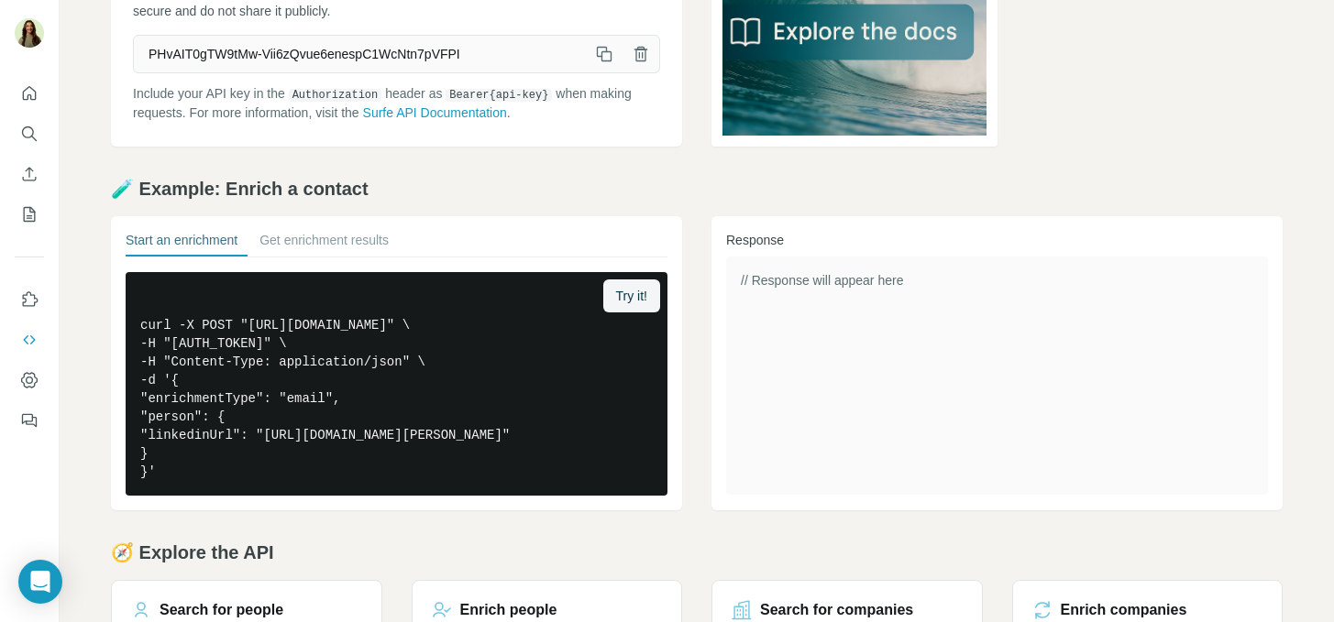
scroll to position [358, 0]
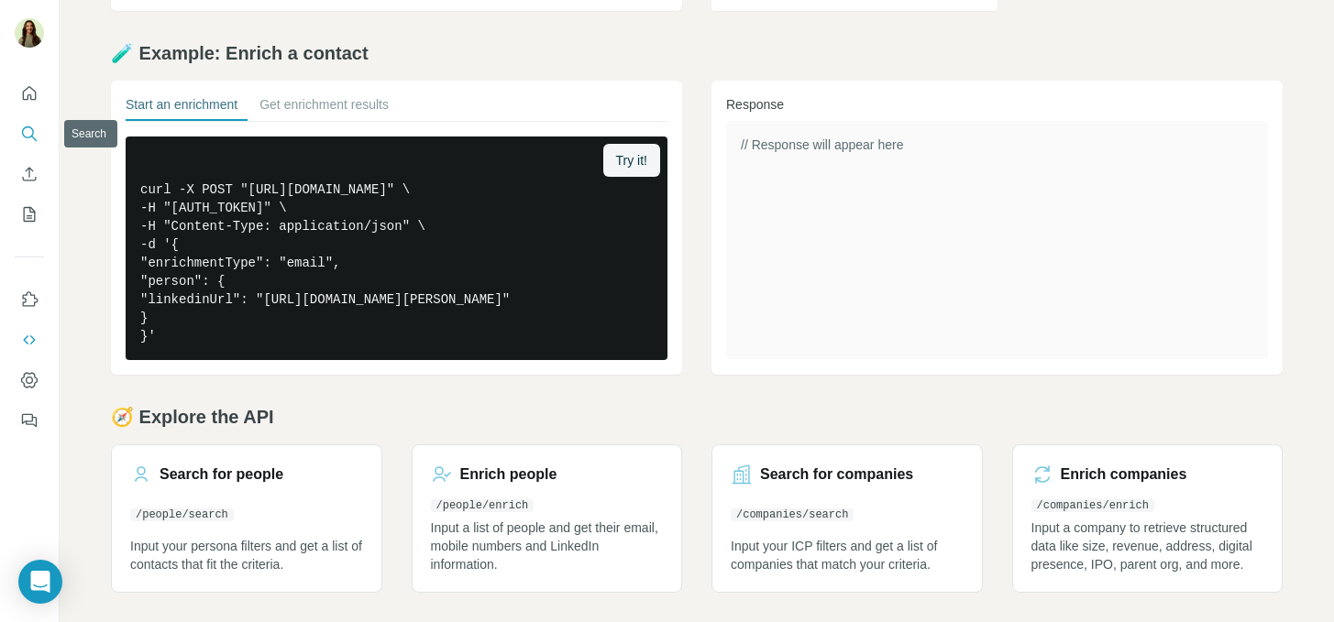
click at [35, 138] on icon "Search" at bounding box center [29, 134] width 18 height 18
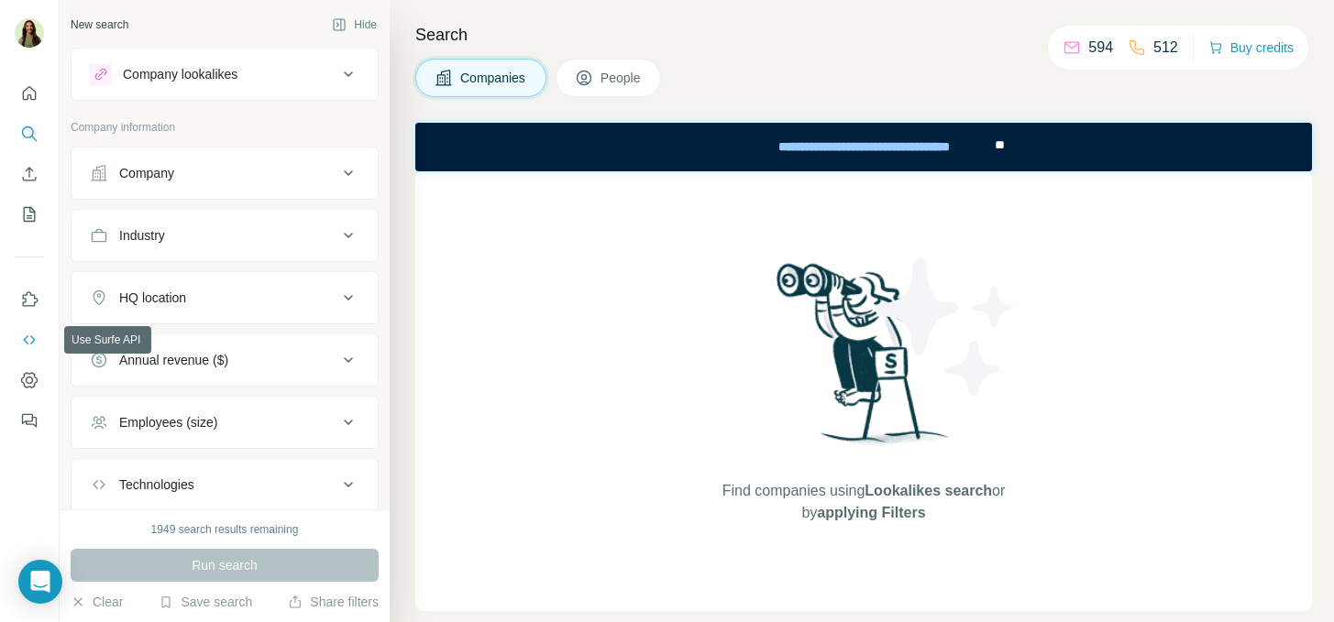
click at [43, 345] on button "Use Surfe API" at bounding box center [29, 340] width 29 height 33
